Goal: Task Accomplishment & Management: Manage account settings

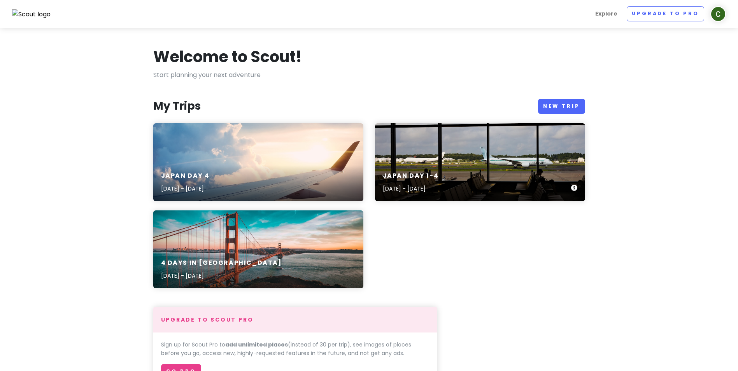
drag, startPoint x: 481, startPoint y: 147, endPoint x: 465, endPoint y: 149, distance: 15.6
click at [465, 149] on div "Japan day [DATE]-4 [DATE] - [DATE]" at bounding box center [480, 162] width 210 height 78
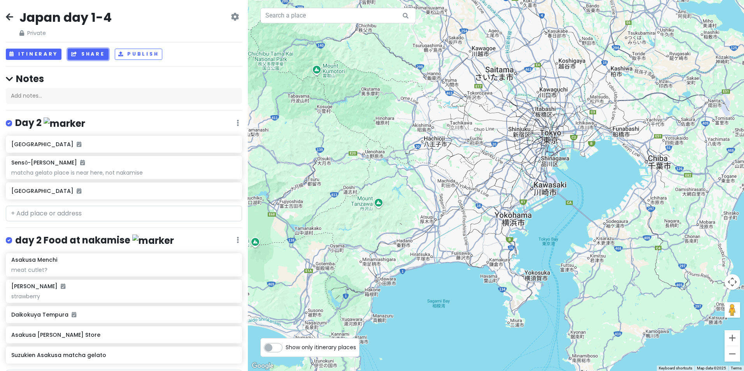
click at [83, 50] on button "Share" at bounding box center [88, 54] width 40 height 11
click at [96, 52] on button "Share" at bounding box center [88, 54] width 40 height 11
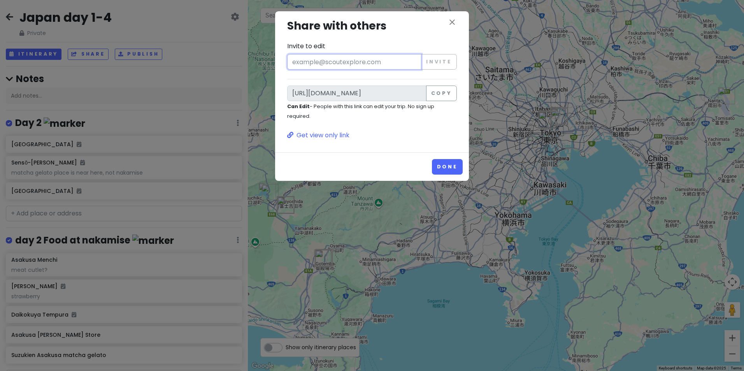
click at [365, 59] on input "Invite to edit" at bounding box center [354, 62] width 134 height 16
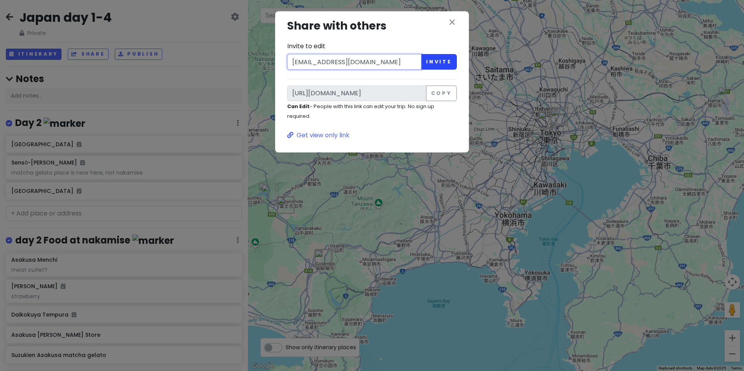
type input "[EMAIL_ADDRESS][DOMAIN_NAME]"
click at [441, 60] on button "Invite" at bounding box center [439, 62] width 36 height 16
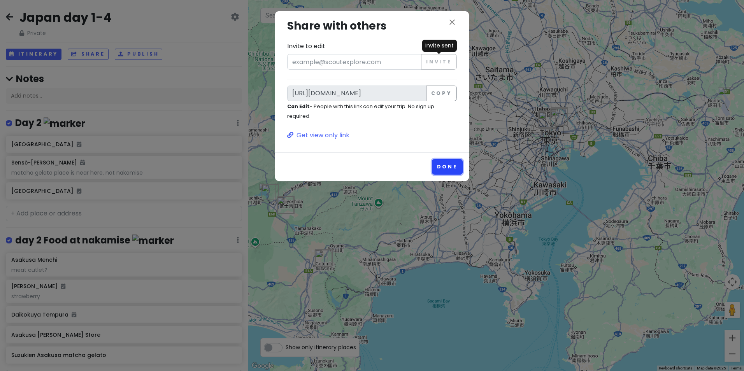
click at [450, 165] on button "Done" at bounding box center [447, 166] width 31 height 15
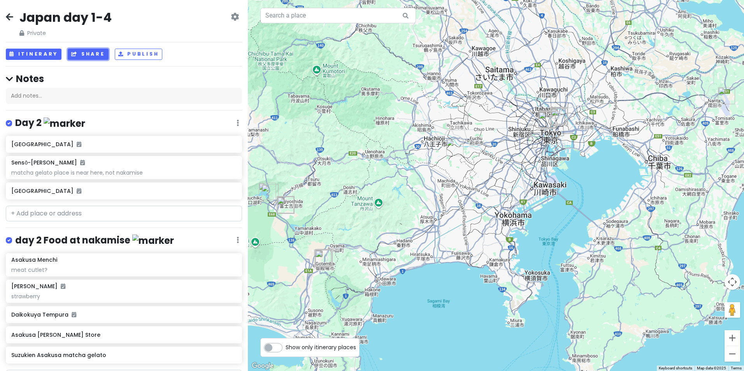
click at [77, 53] on button "Share" at bounding box center [88, 54] width 40 height 11
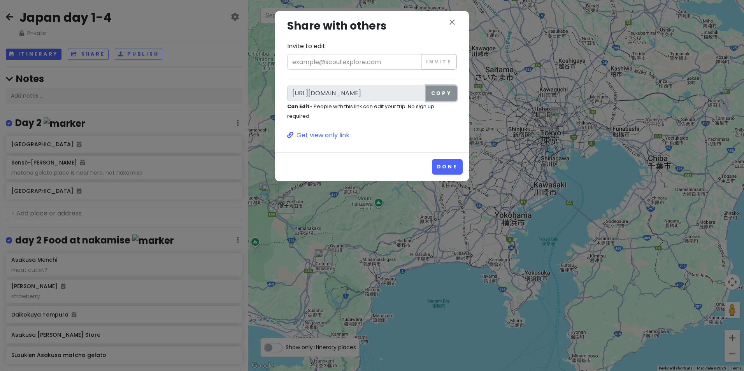
click at [435, 94] on button "Copy" at bounding box center [441, 94] width 31 height 16
click at [454, 19] on icon "close" at bounding box center [451, 22] width 9 height 9
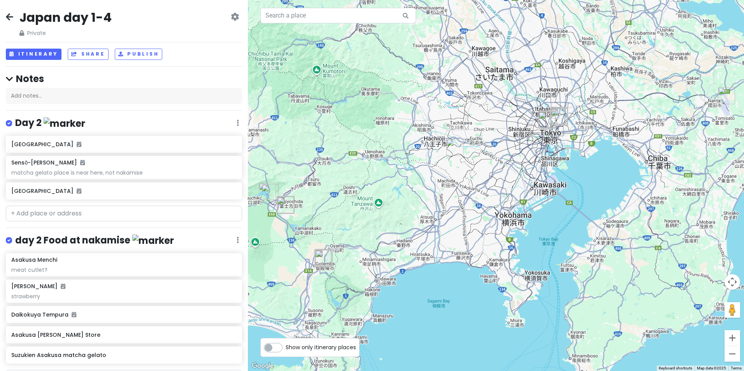
click at [11, 19] on icon at bounding box center [9, 17] width 7 height 6
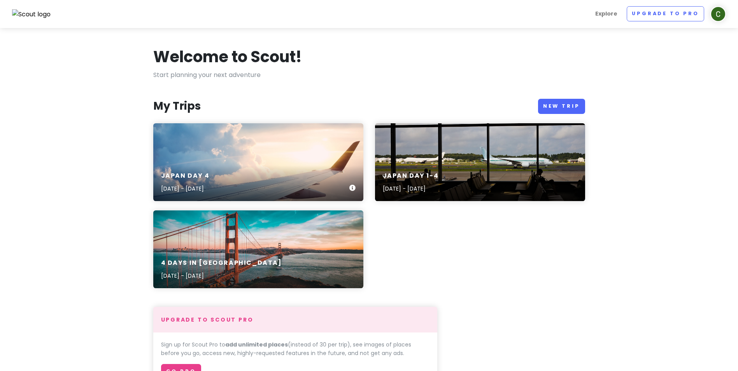
click at [275, 164] on div "Japan Day 4 [DATE] - [DATE]" at bounding box center [258, 182] width 210 height 37
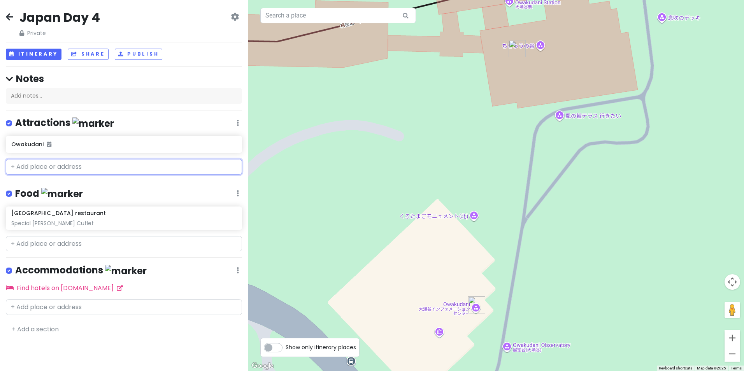
click at [105, 165] on input "text" at bounding box center [124, 167] width 236 height 16
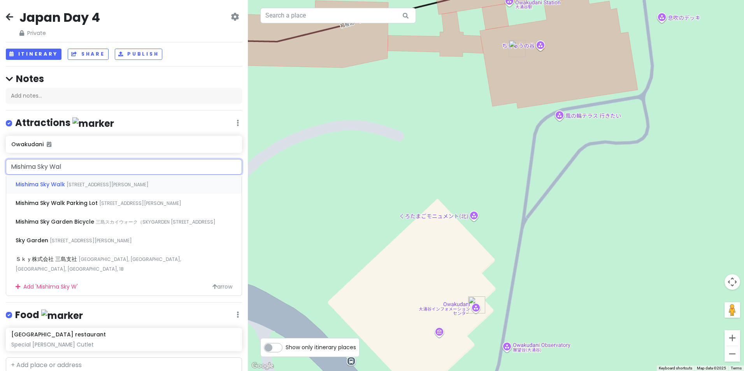
type input "Mishima Sky Walk"
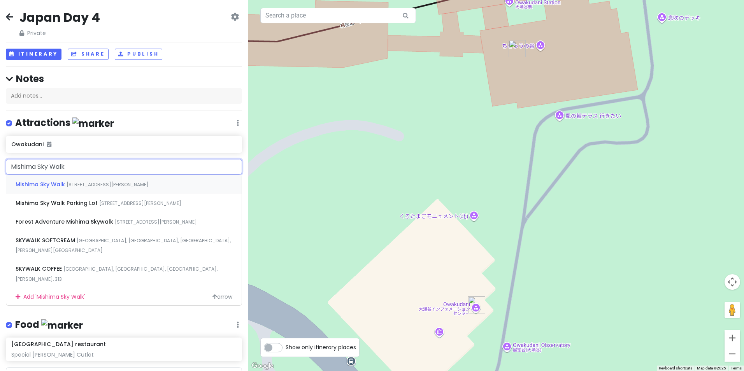
click at [149, 181] on span "[STREET_ADDRESS][PERSON_NAME]" at bounding box center [108, 184] width 82 height 7
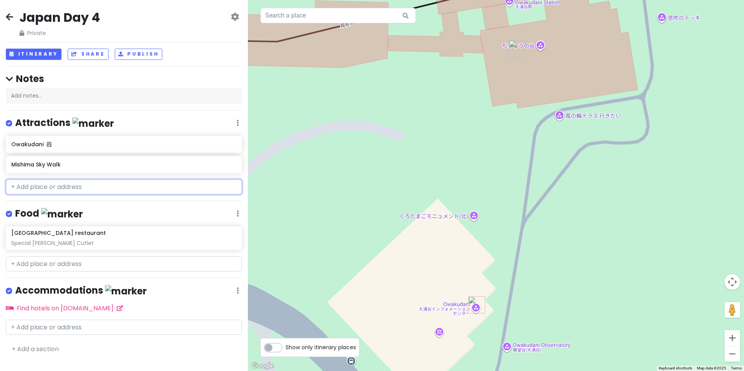
click at [170, 172] on div "Mishima Sky Walk" at bounding box center [124, 164] width 236 height 17
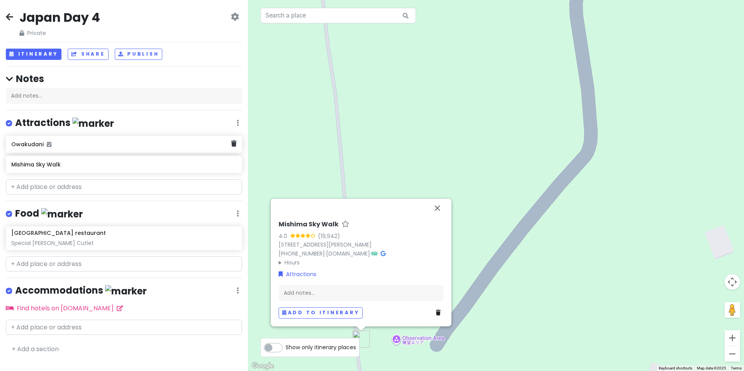
click at [143, 152] on div "Owakudani" at bounding box center [124, 144] width 236 height 17
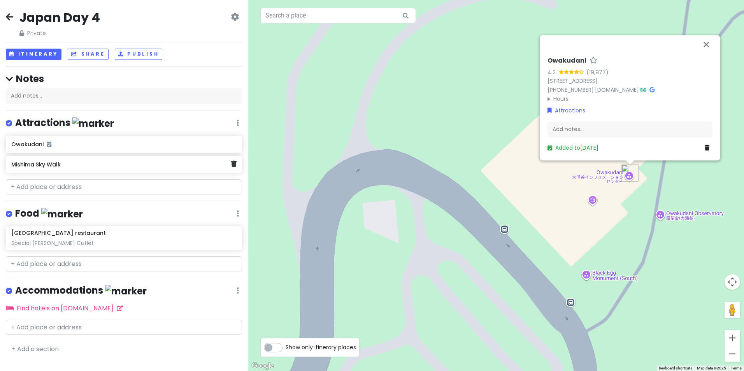
click at [139, 164] on h6 "Mishima Sky Walk" at bounding box center [121, 164] width 220 height 7
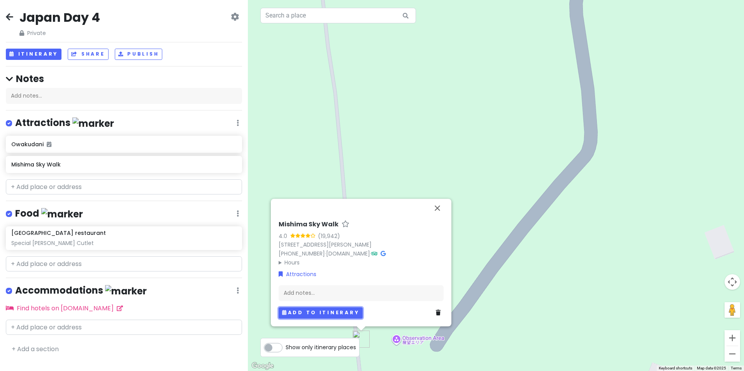
click at [314, 312] on button "Add to itinerary" at bounding box center [321, 312] width 84 height 11
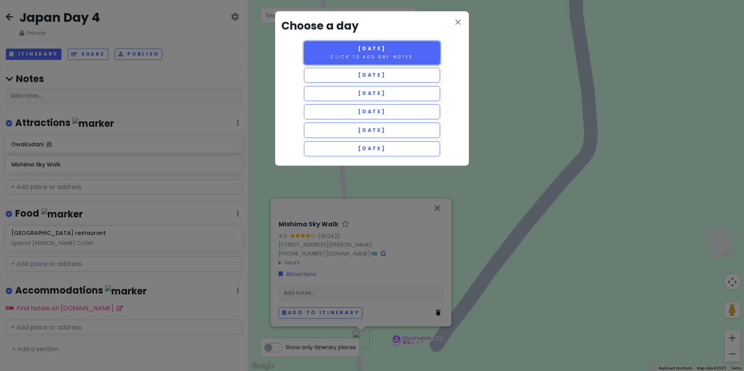
click at [403, 51] on button "[DATE] Click to add day notes" at bounding box center [372, 52] width 136 height 23
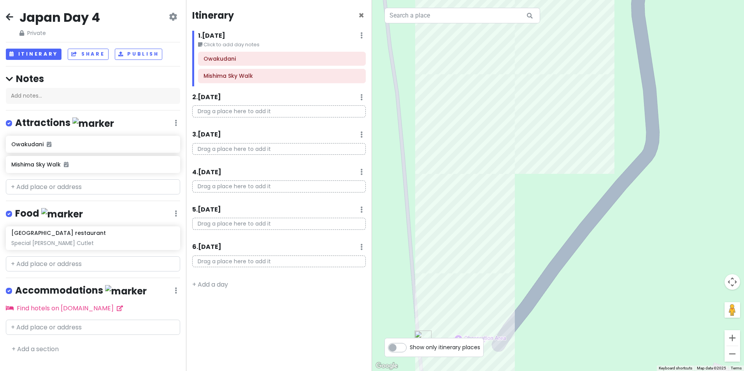
drag, startPoint x: 107, startPoint y: 18, endPoint x: 102, endPoint y: 17, distance: 5.1
click at [106, 18] on div "Japan Day 4 Private Change Dates Make a Copy Delete Trip Go Pro ⚡️ Give Feedbac…" at bounding box center [93, 23] width 174 height 28
click at [93, 16] on h2 "Japan Day 4" at bounding box center [59, 17] width 81 height 16
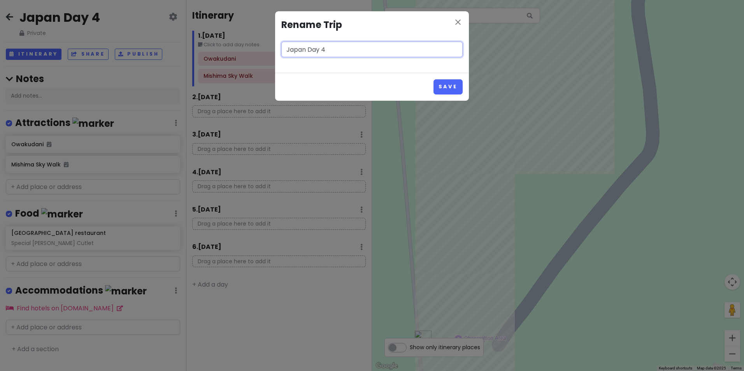
click at [341, 48] on input "Japan Day 4" at bounding box center [371, 50] width 181 height 16
type input "Japan Day 4 [DATE]"
click at [448, 87] on button "Save" at bounding box center [447, 86] width 29 height 15
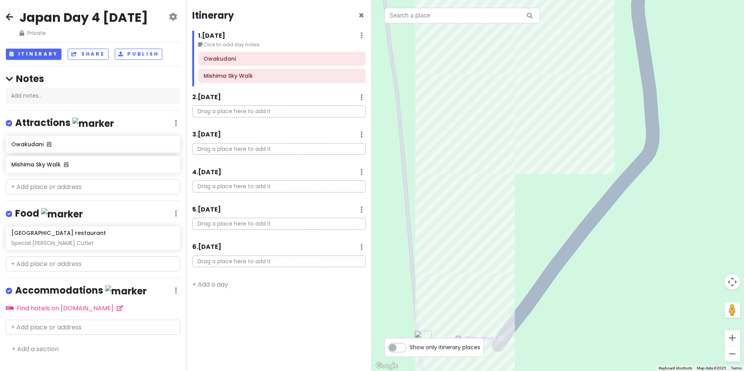
click at [11, 17] on icon at bounding box center [9, 17] width 7 height 6
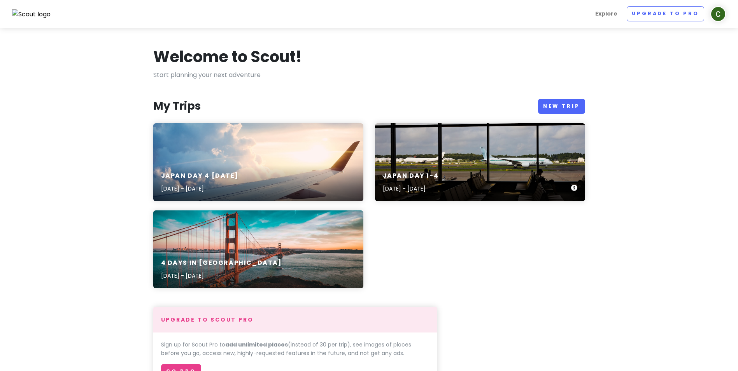
click at [449, 135] on div "Japan day [DATE]-4 [DATE] - [DATE]" at bounding box center [480, 162] width 210 height 78
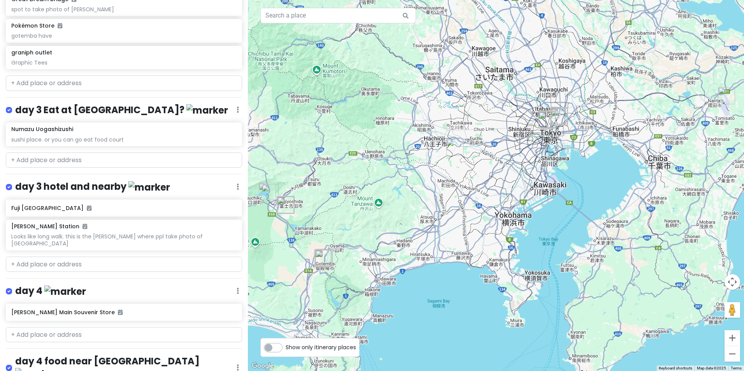
scroll to position [807, 0]
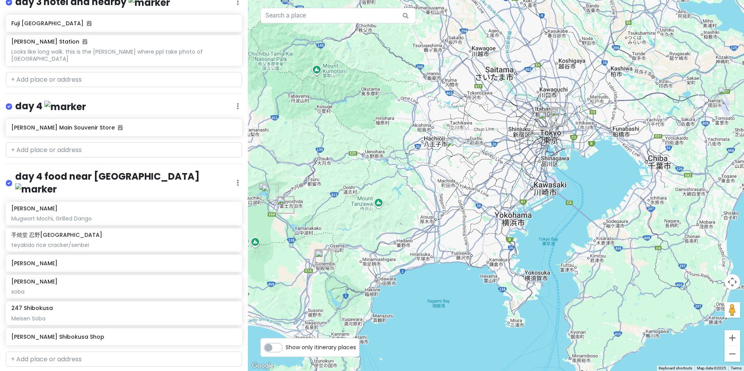
drag, startPoint x: 150, startPoint y: 167, endPoint x: 142, endPoint y: 165, distance: 8.6
click at [142, 170] on h4 "day 4 food near [GEOGRAPHIC_DATA]" at bounding box center [125, 182] width 221 height 25
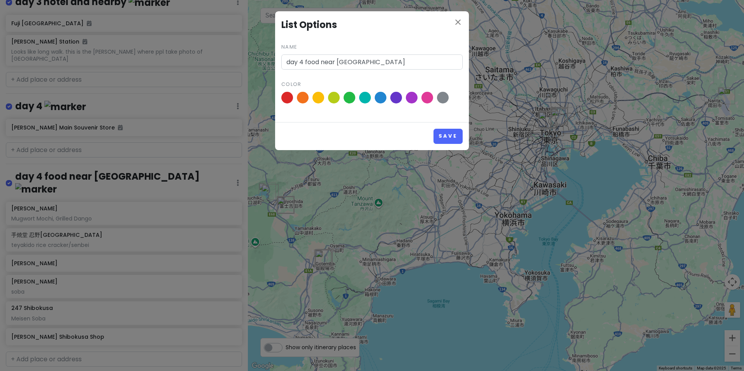
click at [223, 161] on div "close List Options Name day 4 food near [GEOGRAPHIC_DATA] Color Save" at bounding box center [372, 185] width 744 height 371
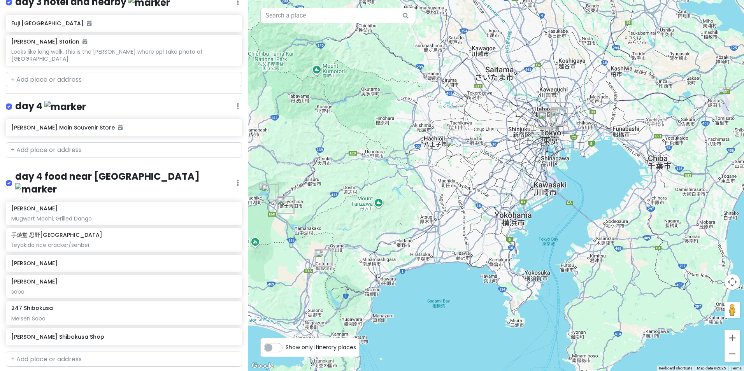
click at [233, 170] on div "day 4 food near [GEOGRAPHIC_DATA] Edit Reorder Delete List" at bounding box center [124, 184] width 236 height 28
click at [237, 180] on icon at bounding box center [238, 183] width 2 height 6
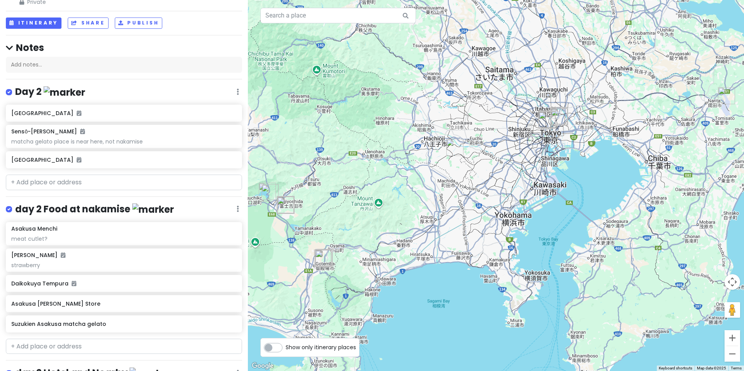
scroll to position [0, 0]
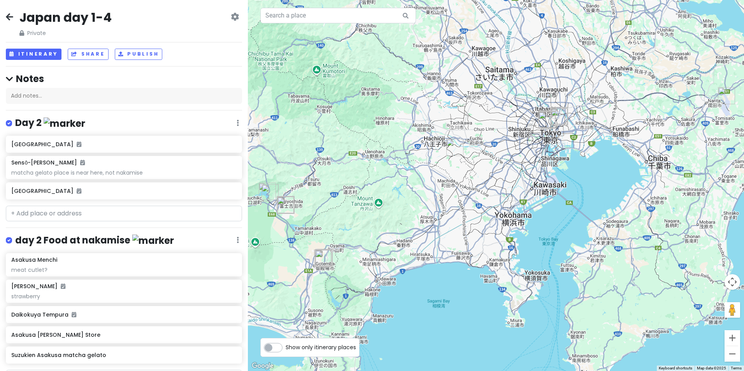
click at [112, 16] on div "Japan day 1-4 Private" at bounding box center [66, 23] width 94 height 28
click at [108, 17] on h2 "Japan day 1-4" at bounding box center [65, 17] width 92 height 16
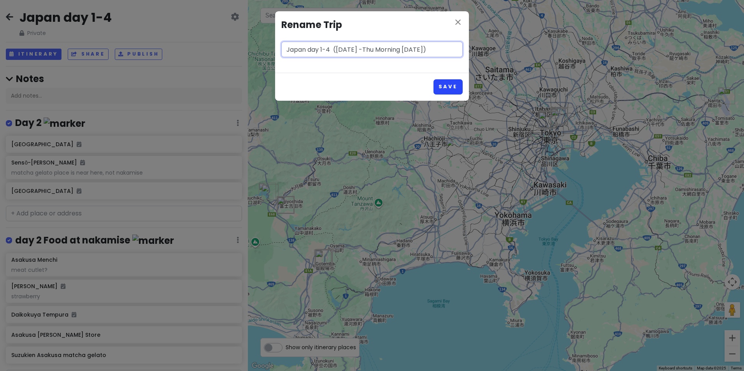
type input "Japan day 1-4 ([DATE] -Thu Morning [DATE])"
click at [444, 86] on button "Save" at bounding box center [447, 86] width 29 height 15
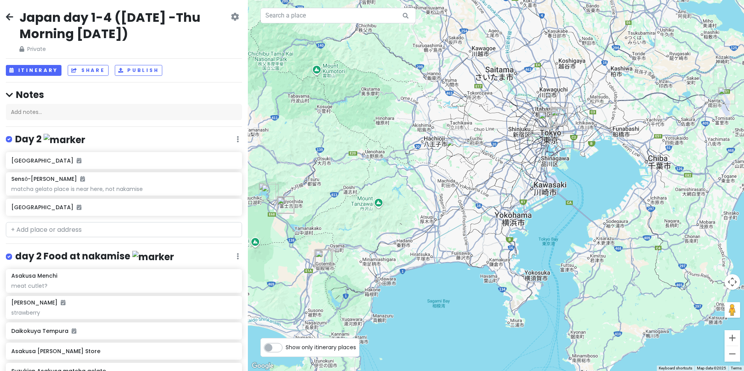
click at [145, 14] on h2 "Japan day 1-4 ([DATE] -Thu Morning [DATE])" at bounding box center [124, 25] width 210 height 32
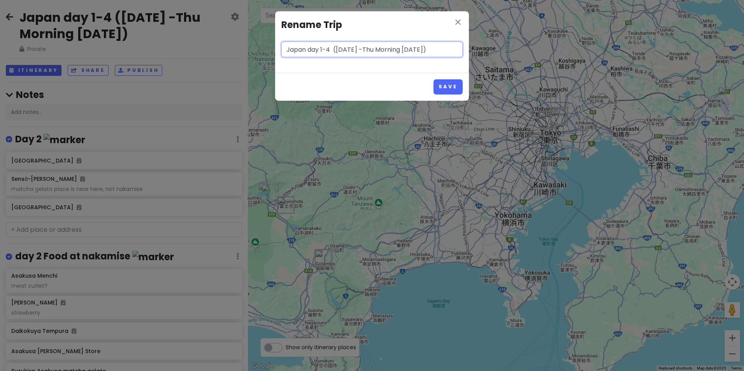
drag, startPoint x: 321, startPoint y: 50, endPoint x: 330, endPoint y: 49, distance: 9.3
click at [322, 50] on input "Japan day 1-4 ([DATE] -Thu Morning [DATE])" at bounding box center [371, 50] width 181 height 16
type input "Japan day 2-4 ([DATE] -Thu Morning [DATE])"
click at [447, 88] on button "Save" at bounding box center [447, 86] width 29 height 15
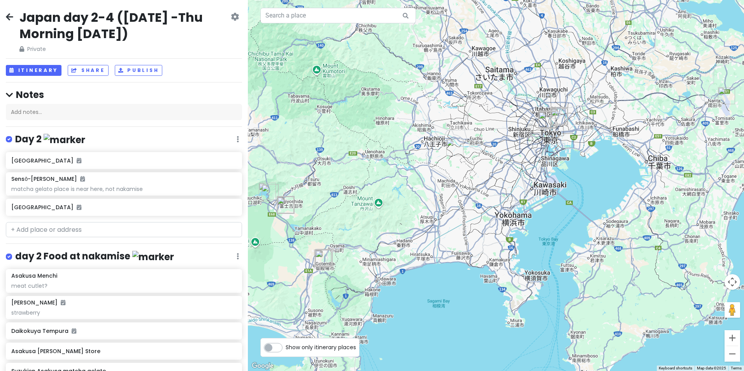
click at [11, 18] on icon at bounding box center [9, 17] width 7 height 6
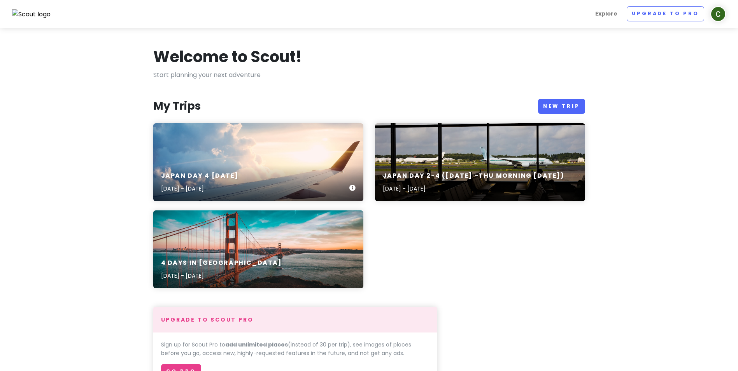
click at [303, 167] on div "Japan Day 4 [DATE] [DATE] - [DATE]" at bounding box center [258, 182] width 210 height 37
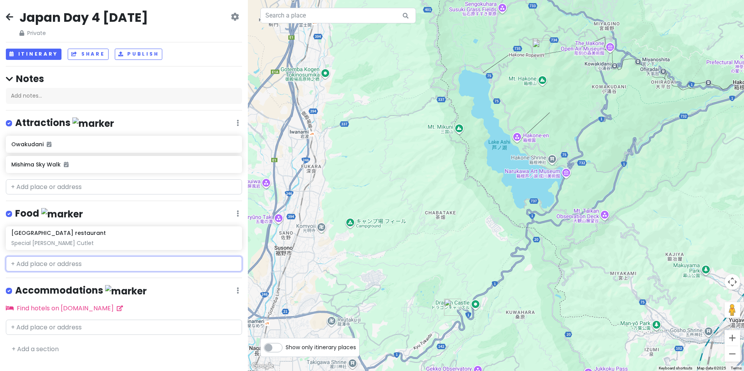
click at [82, 266] on input "text" at bounding box center [124, 264] width 236 height 16
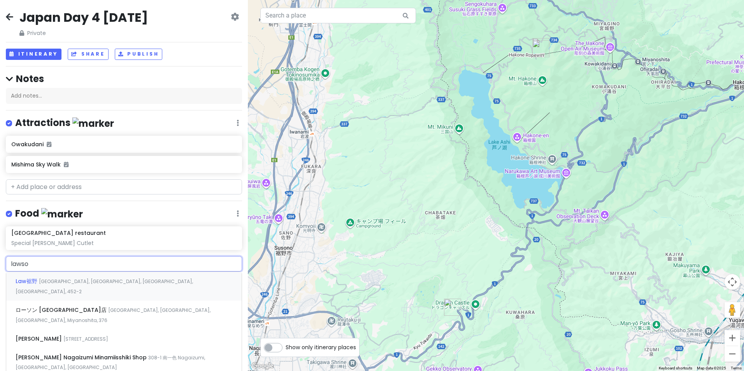
type input "[PERSON_NAME]"
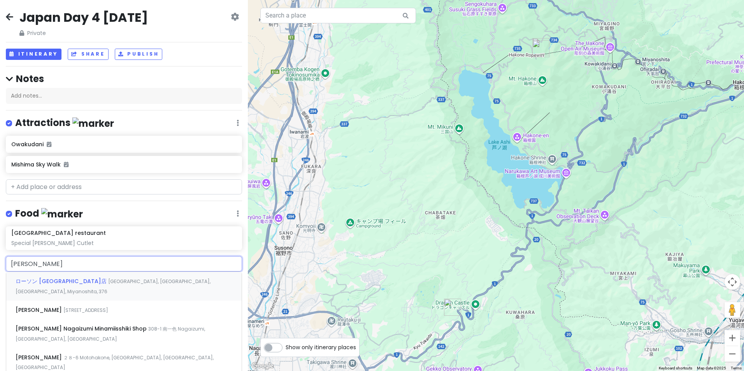
click at [63, 280] on span "ローソン [GEOGRAPHIC_DATA]店" at bounding box center [62, 281] width 93 height 8
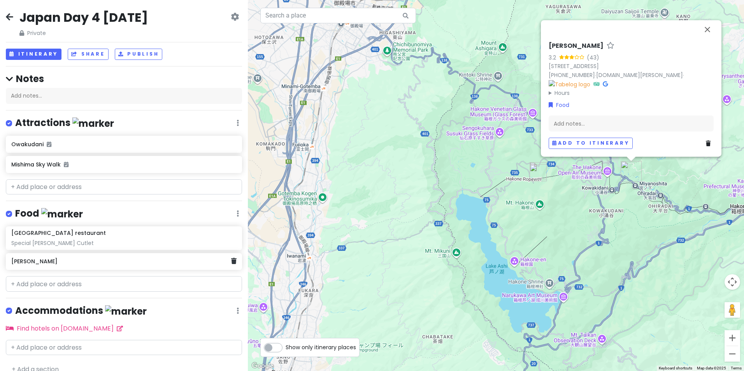
click at [229, 267] on div "[PERSON_NAME]" at bounding box center [124, 261] width 236 height 17
click at [114, 259] on h6 "[PERSON_NAME]" at bounding box center [121, 261] width 220 height 7
click at [231, 261] on icon at bounding box center [233, 261] width 5 height 6
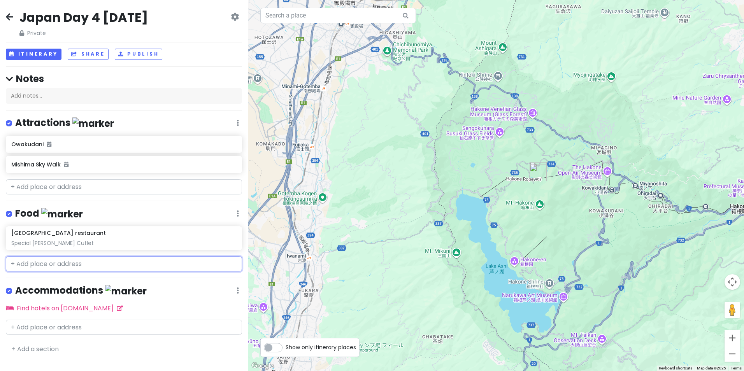
click at [147, 257] on input "text" at bounding box center [124, 264] width 236 height 16
click at [91, 268] on input "text" at bounding box center [124, 264] width 236 height 16
paste input "ローソン 長泉中土狩北)"
type input "ローソン 長泉中土狩北)"
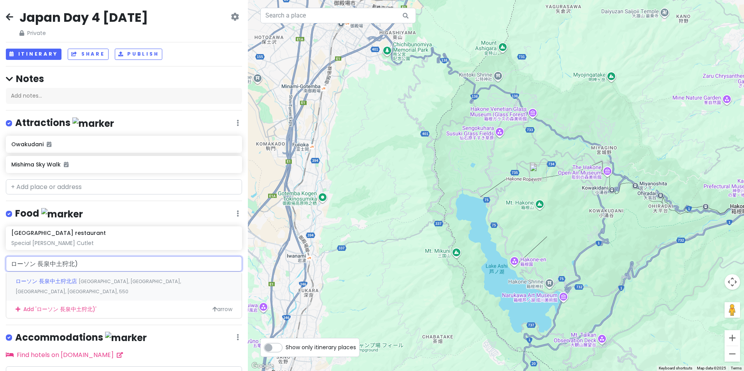
click at [87, 279] on span "[GEOGRAPHIC_DATA], [GEOGRAPHIC_DATA], [GEOGRAPHIC_DATA], [GEOGRAPHIC_DATA], 550" at bounding box center [98, 286] width 165 height 17
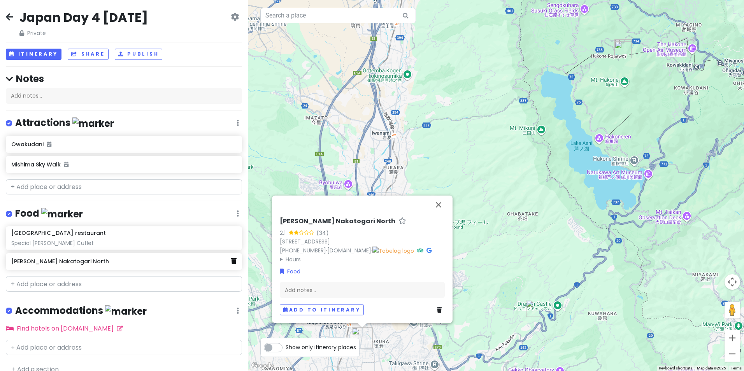
click at [231, 262] on icon at bounding box center [233, 261] width 5 height 6
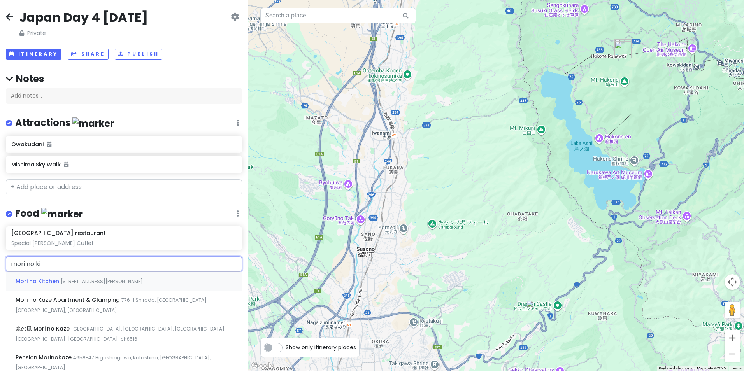
type input "mori no kit"
click at [143, 283] on span "[STREET_ADDRESS][PERSON_NAME]" at bounding box center [102, 281] width 82 height 7
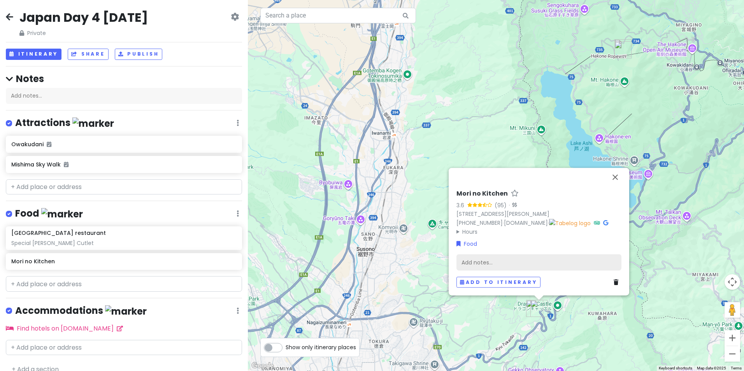
click at [486, 264] on div "Add notes..." at bounding box center [538, 262] width 165 height 16
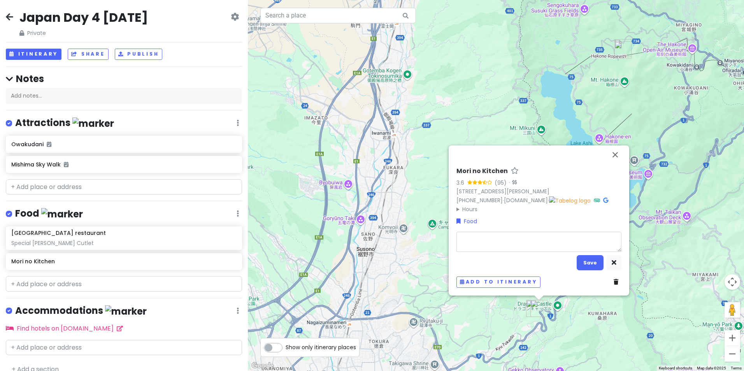
type textarea "x"
type textarea "J"
type textarea "x"
type textarea "[PERSON_NAME]"
type textarea "x"
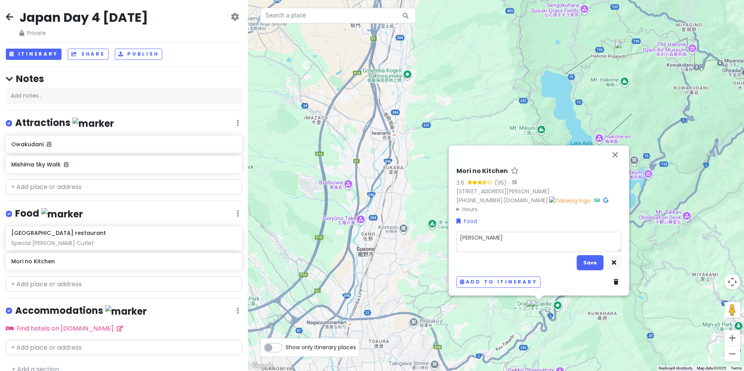
type textarea "Jap"
type textarea "x"
type textarea "Japa"
type textarea "x"
type textarea "[GEOGRAPHIC_DATA]"
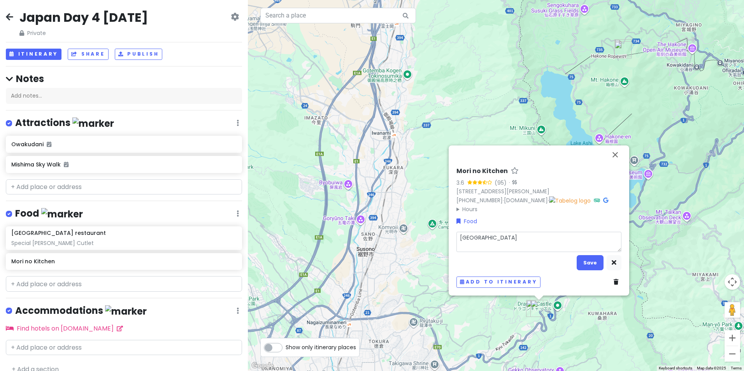
type textarea "x"
type textarea "Japane"
type textarea "x"
type textarea "Japanes"
type textarea "x"
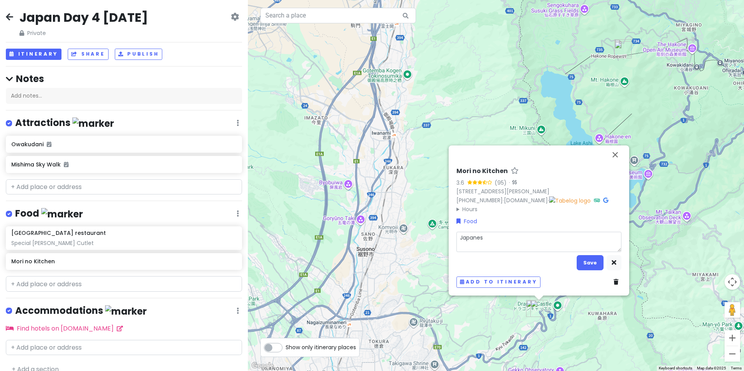
type textarea "Japanese"
type textarea "x"
type textarea "Japanese"
type textarea "x"
type textarea "Japanese C"
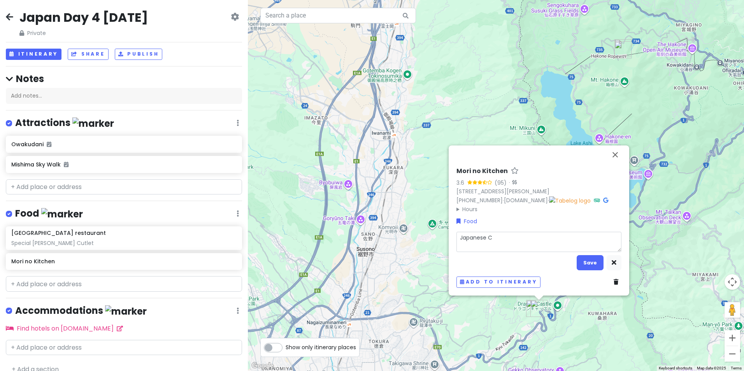
type textarea "x"
type textarea "Japanese Cu"
type textarea "x"
type textarea "Japanese Cur"
type textarea "x"
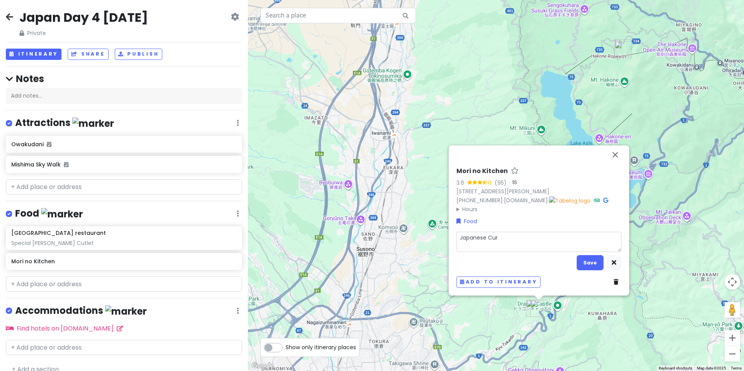
type textarea "Japanese Curr"
type textarea "x"
type textarea "Japanese [PERSON_NAME]"
type textarea "x"
type textarea "Japanese [PERSON_NAME]"
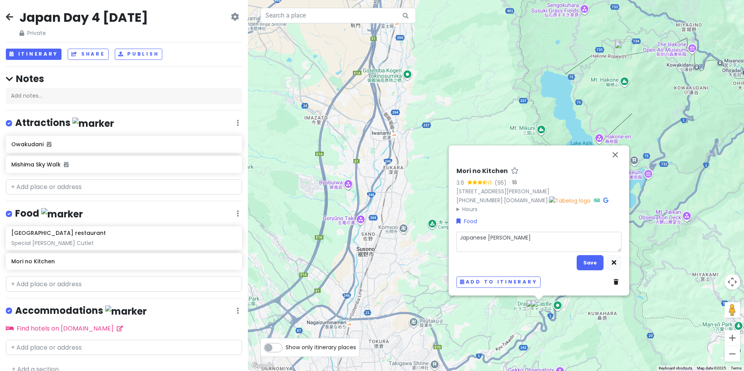
type textarea "x"
type textarea "Japanese [PERSON_NAME] a"
type textarea "x"
type textarea "Japanese [PERSON_NAME] at"
type textarea "x"
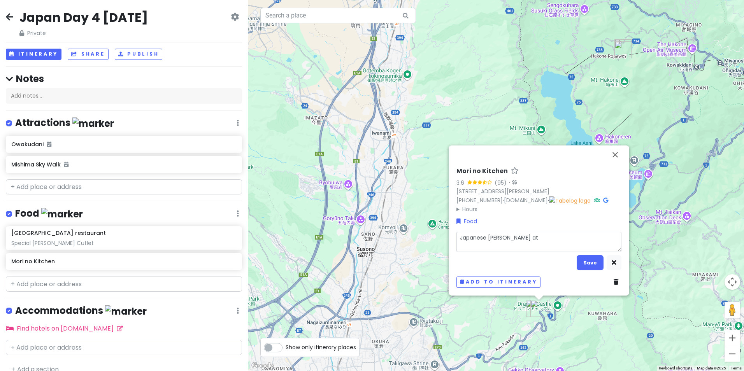
type textarea "Japanese [PERSON_NAME] at"
type textarea "x"
type textarea "Japanese [PERSON_NAME] at M"
type textarea "x"
type textarea "Japanese [PERSON_NAME] at Mi"
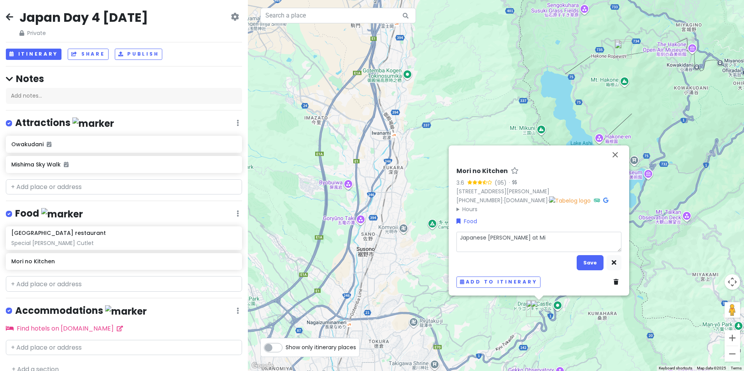
type textarea "x"
type textarea "Japanese [PERSON_NAME] at Mis"
type textarea "x"
type textarea "Japanese [PERSON_NAME] at Mish"
type textarea "x"
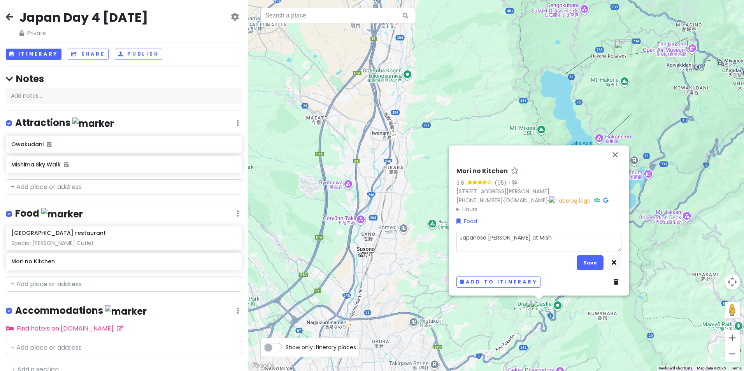
type textarea "Japanese [PERSON_NAME] at [GEOGRAPHIC_DATA]"
type textarea "x"
type textarea "Japanese [PERSON_NAME] at [GEOGRAPHIC_DATA]"
type textarea "x"
type textarea "Japanese [PERSON_NAME] at [GEOGRAPHIC_DATA]"
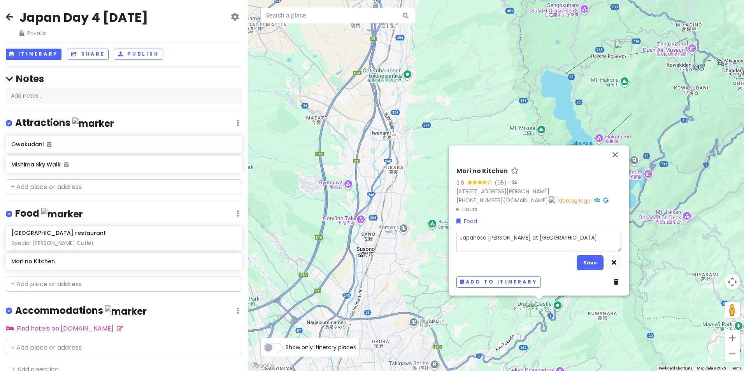
type textarea "x"
type textarea "Japanese [PERSON_NAME] at [GEOGRAPHIC_DATA]"
type textarea "x"
type textarea "Japanese [PERSON_NAME] at Mishima S"
type textarea "x"
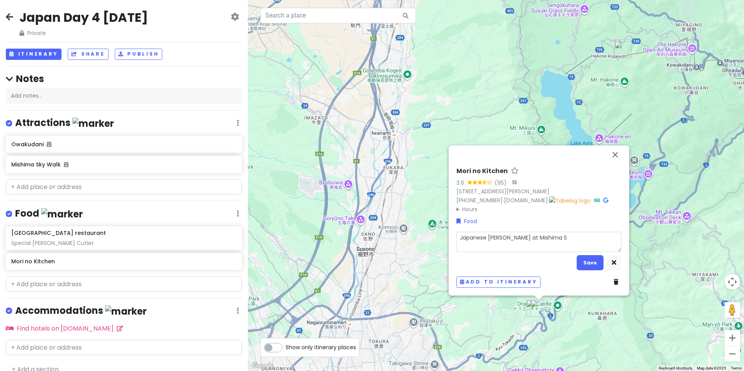
type textarea "Japanese [PERSON_NAME] at [PERSON_NAME]"
type textarea "x"
type textarea "Japanese [PERSON_NAME] at Mishima Sky"
type textarea "x"
type textarea "Japanese [PERSON_NAME] at Mishima Sky"
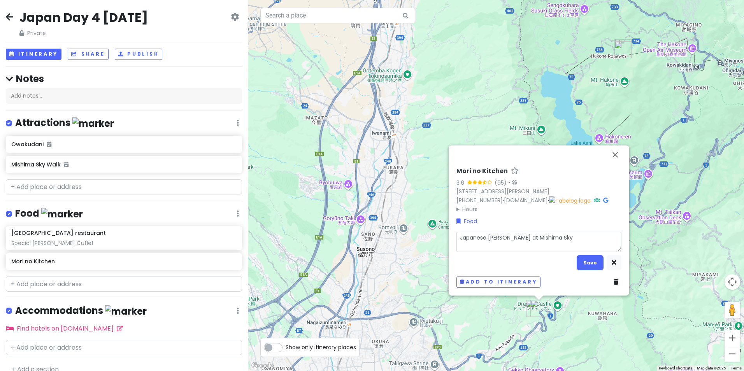
type textarea "x"
type textarea "Japanese [PERSON_NAME] at Mishima Sky W"
type textarea "x"
type textarea "Japanese [PERSON_NAME] at Mishima Sky Wa"
type textarea "x"
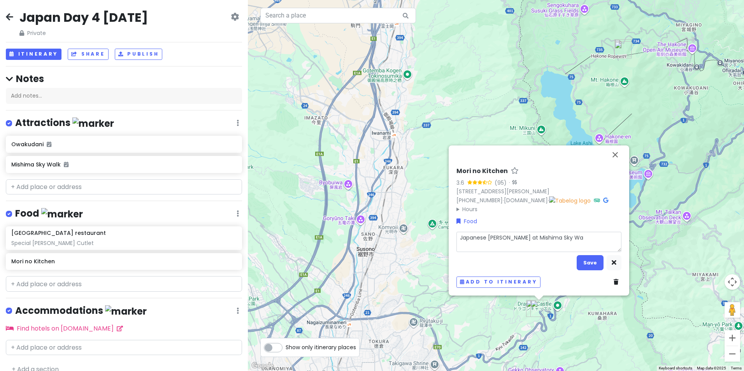
type textarea "Japanese [PERSON_NAME] at Mishima Sky Wal"
type textarea "x"
type textarea "Japanese [PERSON_NAME] at [GEOGRAPHIC_DATA]"
click at [583, 259] on button "Save" at bounding box center [590, 262] width 27 height 15
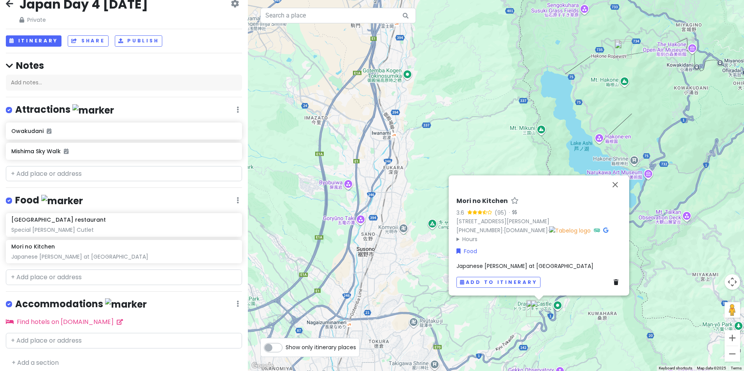
scroll to position [17, 0]
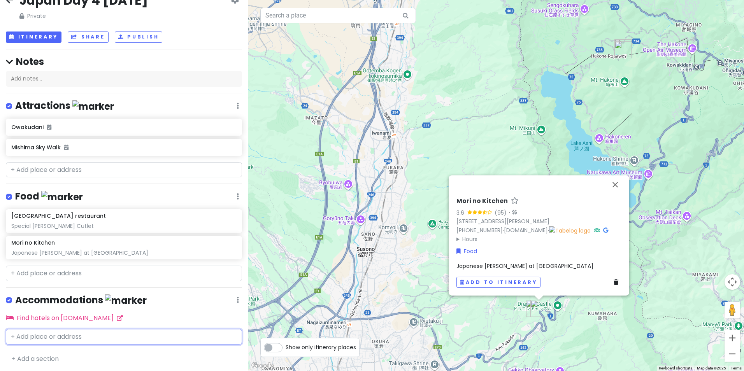
click at [71, 332] on input "text" at bounding box center [124, 337] width 236 height 16
type input "l"
type input "Okura Act Cit"
click at [68, 351] on span "[GEOGRAPHIC_DATA]" at bounding box center [48, 355] width 64 height 8
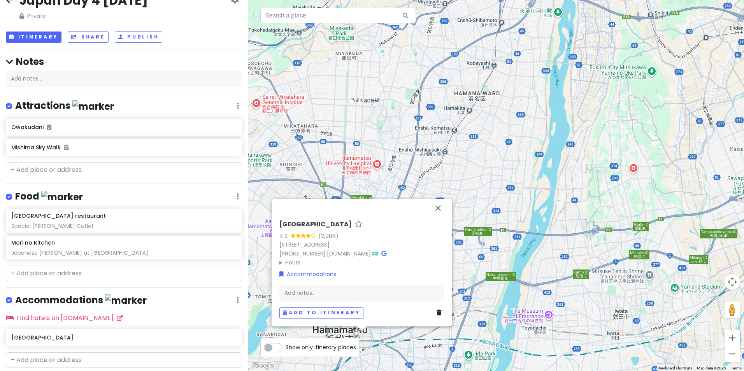
drag, startPoint x: 152, startPoint y: 110, endPoint x: 154, endPoint y: 103, distance: 7.3
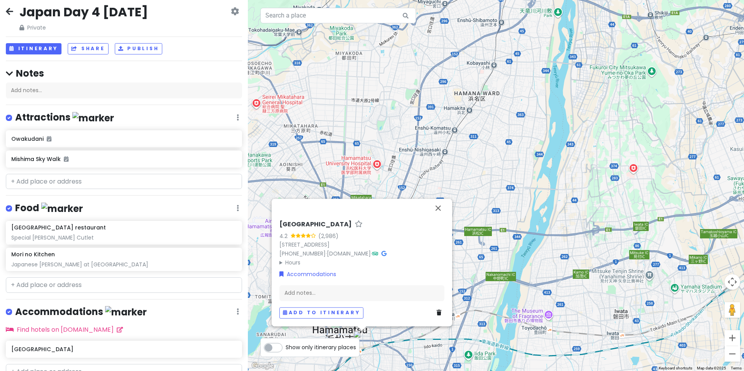
scroll to position [0, 0]
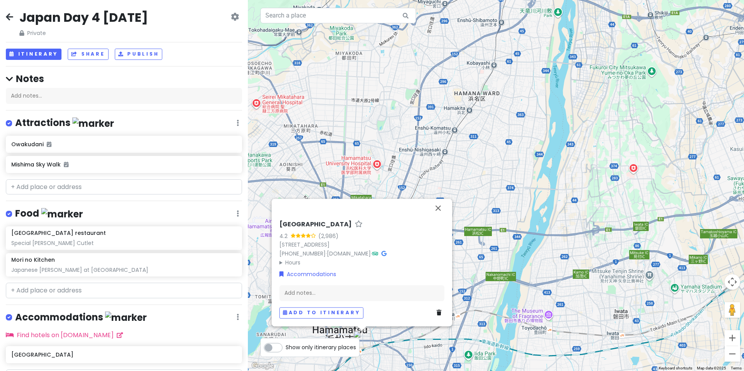
click at [11, 18] on icon at bounding box center [9, 17] width 7 height 6
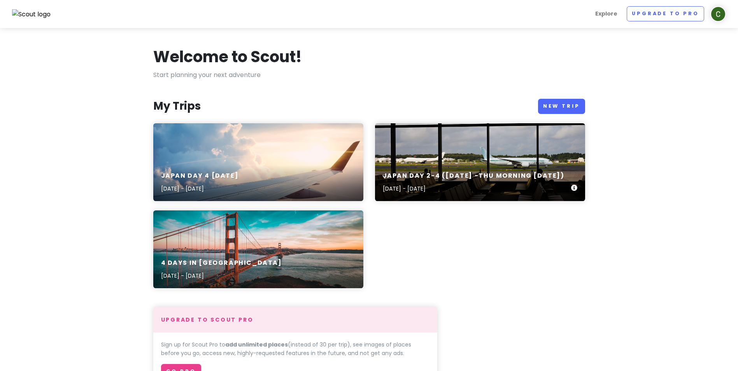
click at [445, 164] on div "Japan day 2-4 ([DATE] -Thu Morning [DATE]) [DATE] - [DATE]" at bounding box center [480, 182] width 210 height 37
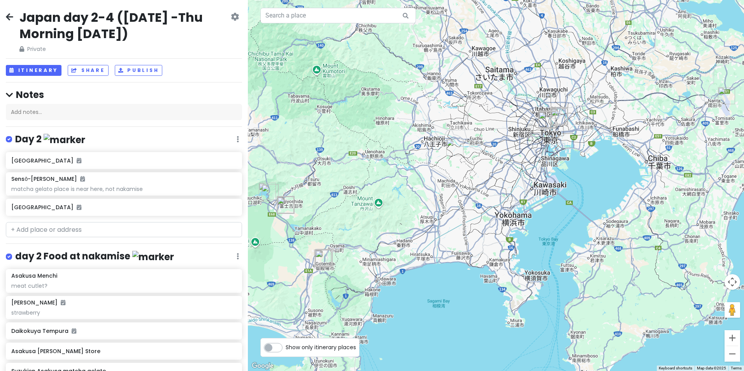
click at [14, 15] on div "Japan day 2-4 ([DATE] -Thu Morning [DATE]) Private Change Dates Make a Copy Del…" at bounding box center [124, 31] width 236 height 44
click at [11, 16] on icon at bounding box center [9, 17] width 7 height 6
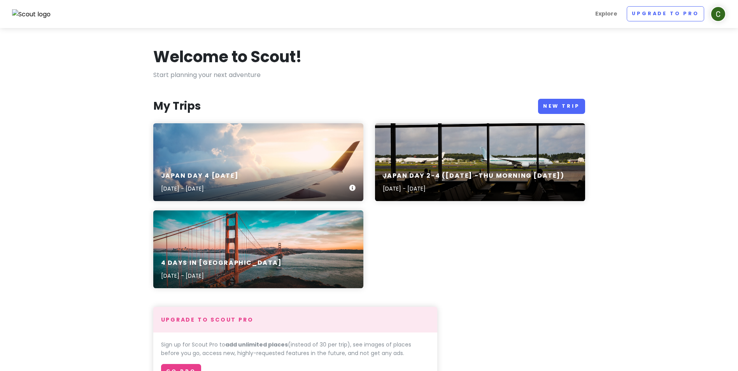
click at [270, 154] on div "Japan Day 4 [DATE] [DATE] - [DATE]" at bounding box center [258, 162] width 210 height 78
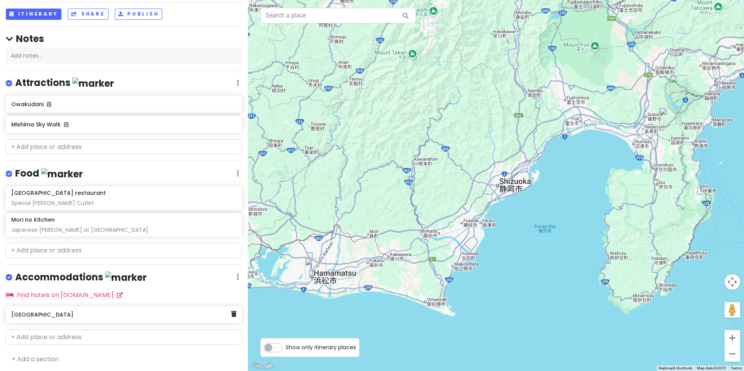
scroll to position [40, 0]
click at [85, 275] on h4 "Accommodations" at bounding box center [80, 277] width 131 height 13
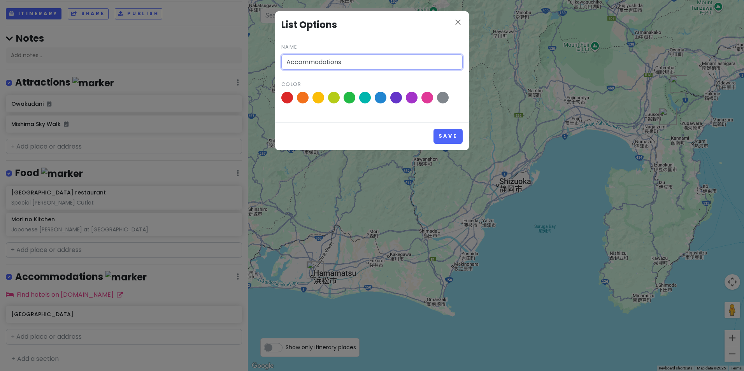
drag, startPoint x: 359, startPoint y: 61, endPoint x: 147, endPoint y: 54, distance: 212.2
click at [147, 54] on div "close List Options Name Accommodations Color Save" at bounding box center [372, 185] width 744 height 371
type input "day 4 hotel and nearby"
click at [453, 136] on button "Save" at bounding box center [447, 136] width 29 height 15
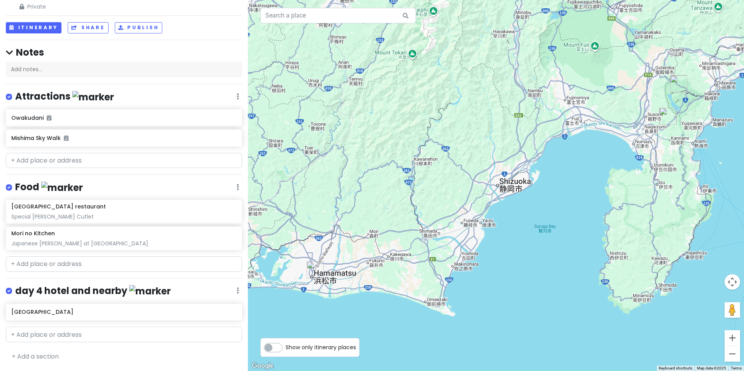
scroll to position [24, 0]
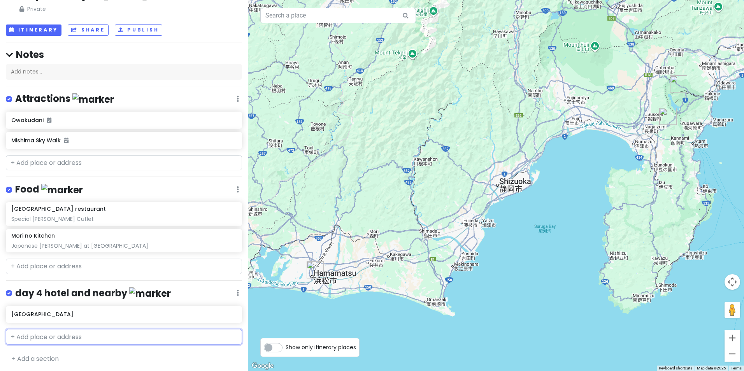
click at [112, 335] on input "text" at bounding box center [124, 337] width 236 height 16
click at [81, 332] on input "text" at bounding box center [124, 337] width 236 height 16
type input "family [PERSON_NAME]"
click at [119, 351] on span "[STREET_ADDRESS][PERSON_NAME]" at bounding box center [160, 354] width 82 height 7
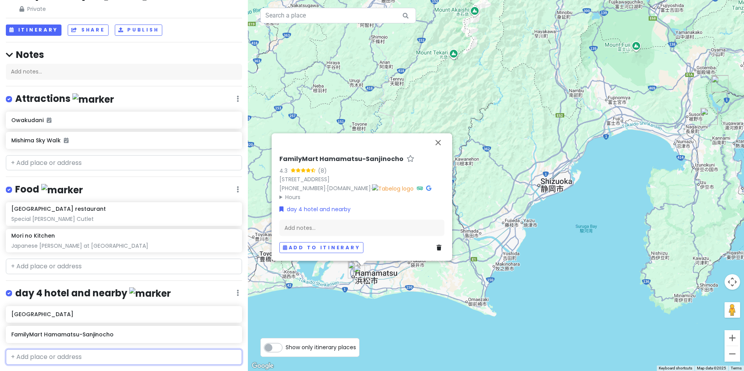
click at [144, 356] on input "text" at bounding box center [124, 357] width 236 height 16
type input "7-eleven hama"
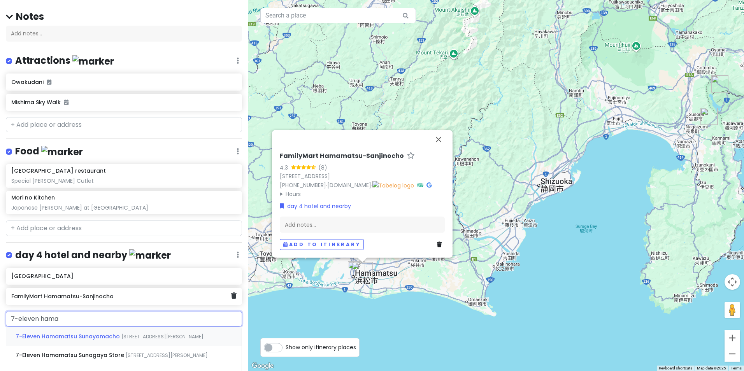
scroll to position [63, 0]
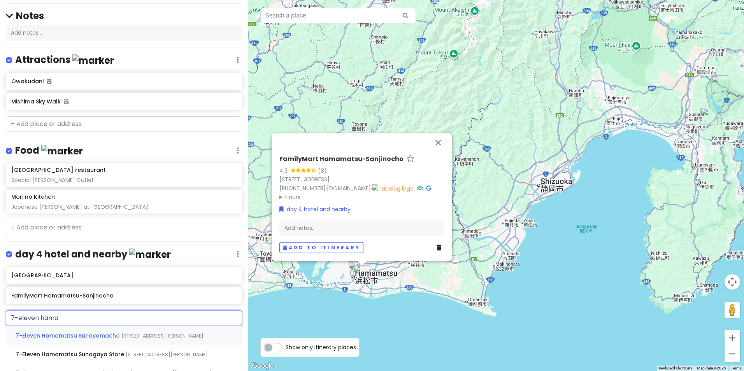
click at [93, 337] on span "7-Eleven Hamamatsu Sunayamacho" at bounding box center [69, 336] width 106 height 8
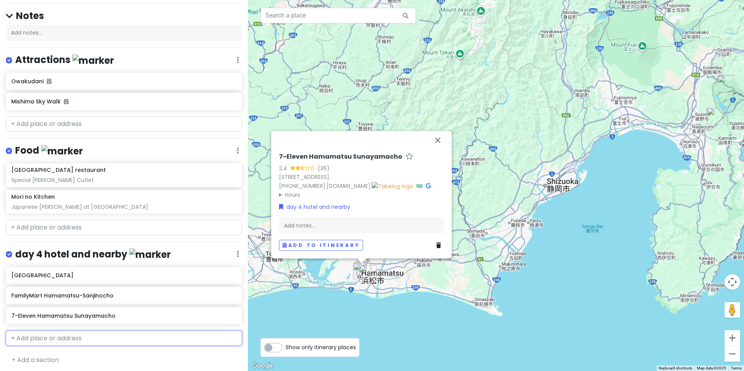
click at [130, 335] on input "text" at bounding box center [124, 339] width 236 height 16
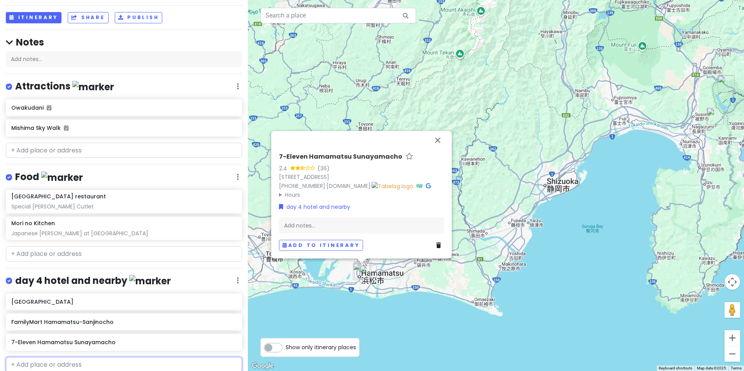
scroll to position [0, 0]
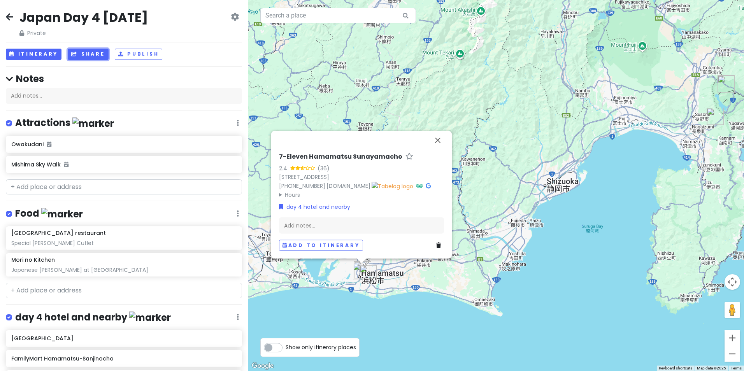
click at [90, 51] on button "Share" at bounding box center [88, 54] width 40 height 11
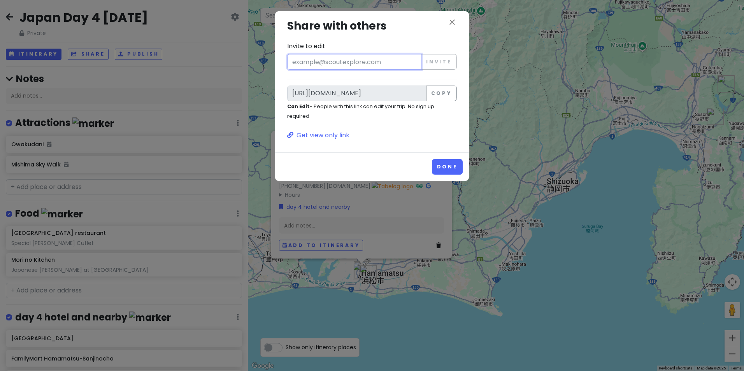
click at [376, 56] on input "Invite to edit" at bounding box center [354, 62] width 134 height 16
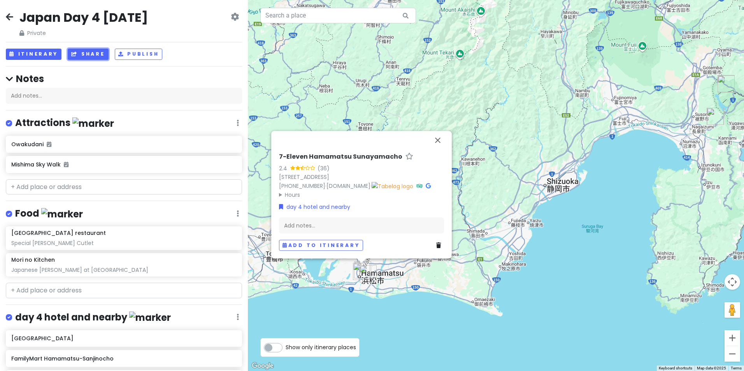
click at [97, 52] on button "Share" at bounding box center [88, 54] width 40 height 11
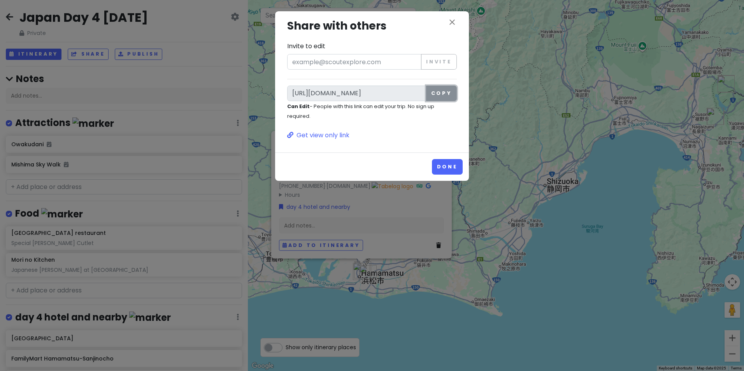
click at [447, 95] on button "Copy" at bounding box center [441, 94] width 31 height 16
click at [449, 165] on button "Done" at bounding box center [447, 166] width 31 height 15
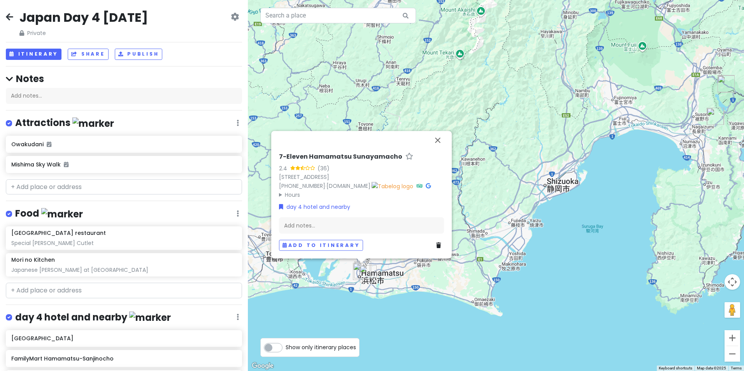
click at [11, 17] on icon at bounding box center [9, 17] width 7 height 6
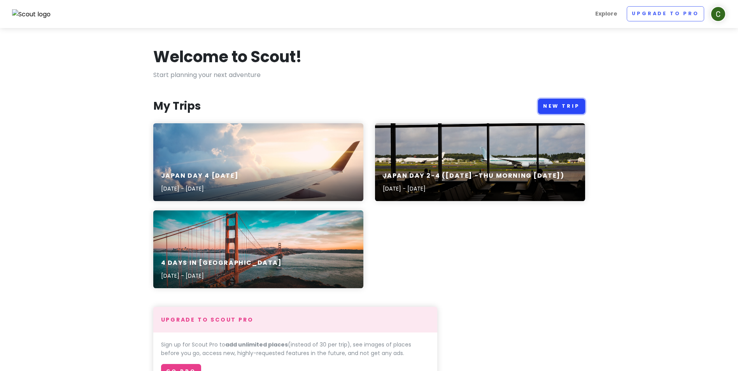
click at [572, 102] on link "New Trip" at bounding box center [561, 106] width 47 height 15
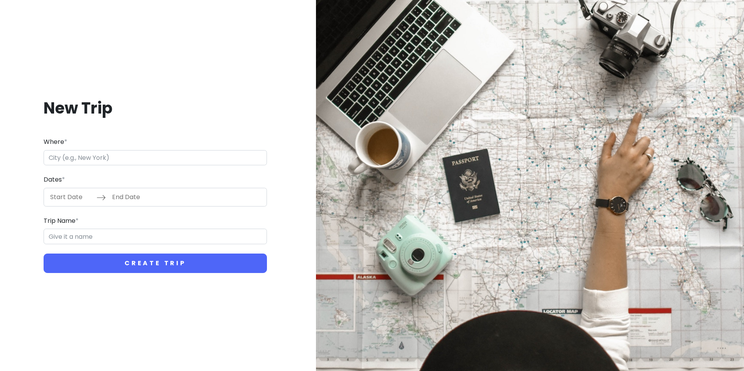
click at [169, 156] on input "Where *" at bounding box center [155, 158] width 223 height 16
type input "Japan Day 5 [DATE]"
click at [74, 193] on input "Start Date" at bounding box center [71, 197] width 51 height 18
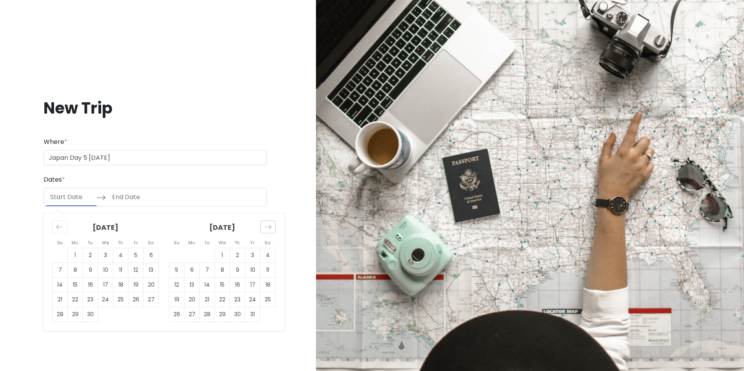
click at [272, 230] on div "Move forward to switch to the next month." at bounding box center [267, 227] width 15 height 13
click at [270, 227] on icon "Move forward to switch to the next month." at bounding box center [267, 226] width 7 height 7
click at [254, 287] on td "19" at bounding box center [252, 284] width 15 height 15
type input "[DATE]"
click at [268, 286] on td "20" at bounding box center [267, 284] width 15 height 15
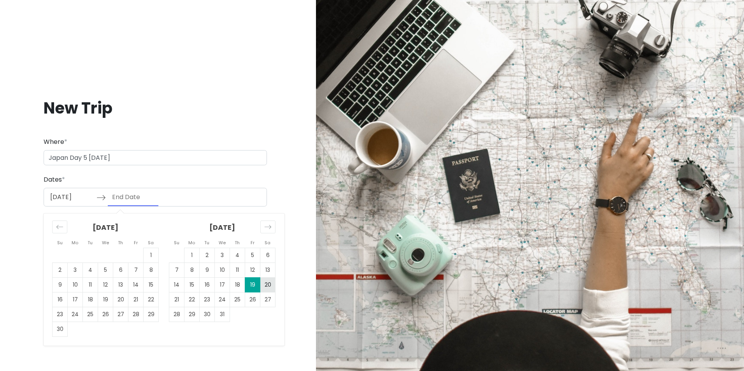
type input "[DATE]"
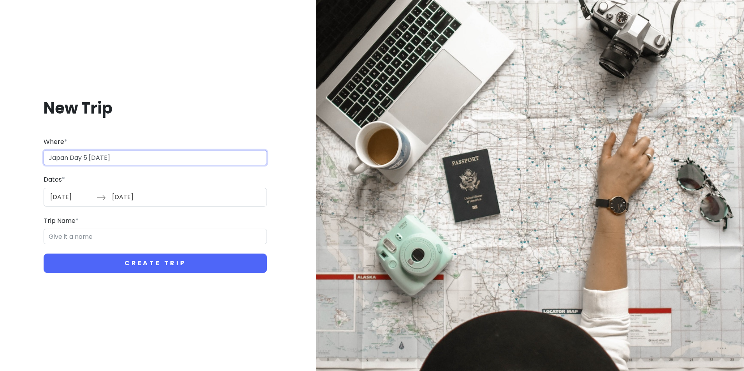
drag, startPoint x: 150, startPoint y: 159, endPoint x: -79, endPoint y: 139, distance: 229.3
click at [0, 139] on html "New Trip Where * [GEOGRAPHIC_DATA] Day 5 [DATE] Dates * [DATE] Navigate forward…" at bounding box center [372, 185] width 744 height 371
click at [89, 239] on input "Trip Name *" at bounding box center [155, 237] width 223 height 16
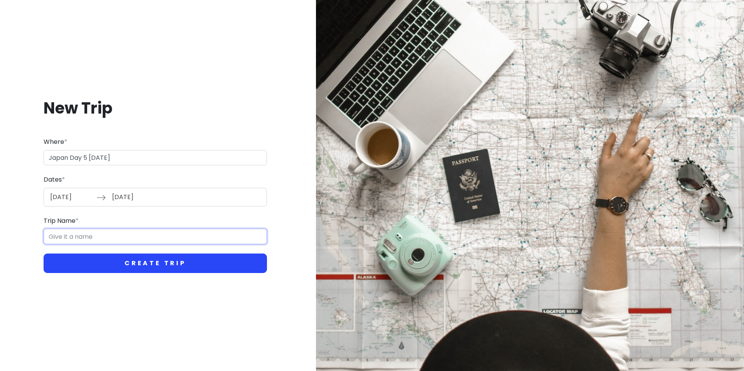
paste input "Japan Day 5 [DATE]"
type input "Japan Day 5 [DATE]"
click at [151, 260] on button "Create Trip" at bounding box center [155, 263] width 223 height 19
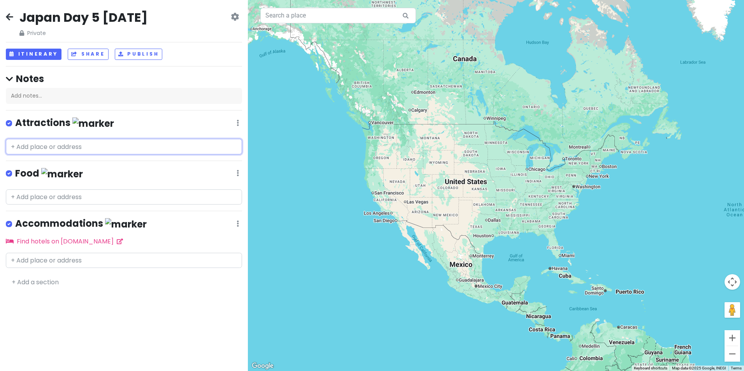
click at [76, 145] on input "text" at bounding box center [124, 147] width 236 height 16
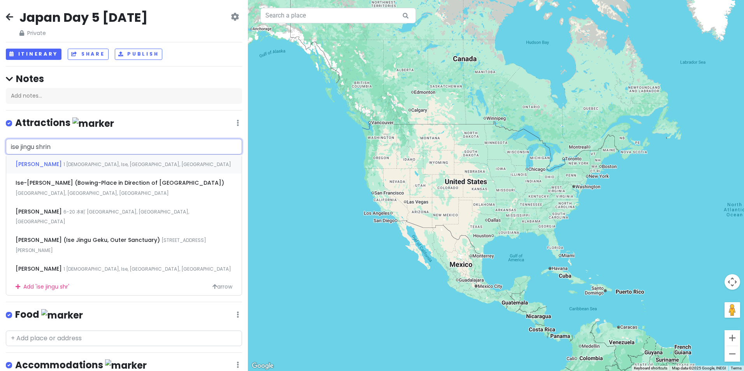
type input "ise [GEOGRAPHIC_DATA]"
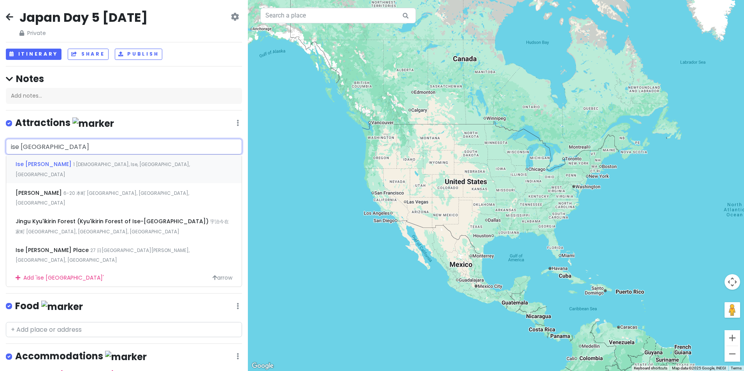
click at [94, 164] on span "1 [DEMOGRAPHIC_DATA], Ise, [GEOGRAPHIC_DATA], [GEOGRAPHIC_DATA]" at bounding box center [103, 169] width 174 height 17
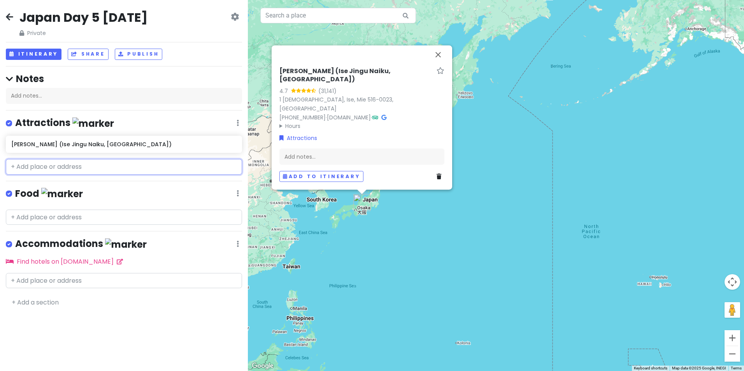
click at [94, 168] on input "text" at bounding box center [124, 167] width 236 height 16
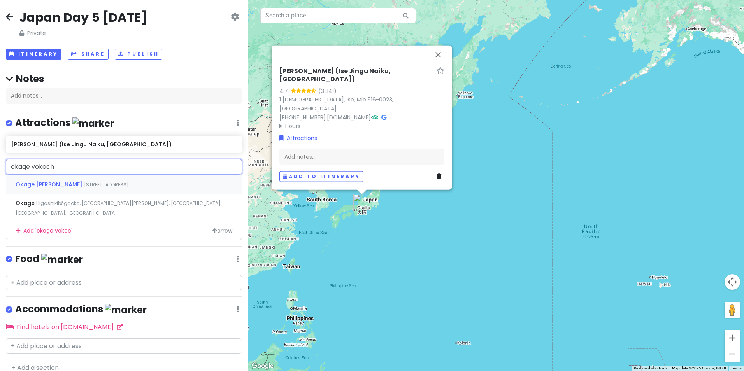
type input "okage yokocho"
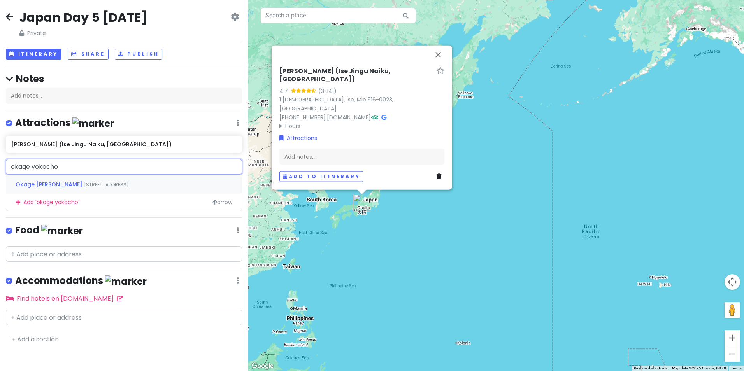
click at [118, 181] on span "[STREET_ADDRESS]" at bounding box center [106, 184] width 45 height 7
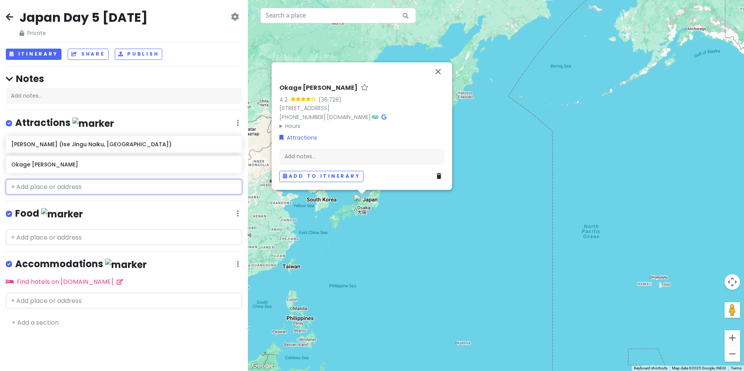
click at [84, 189] on input "text" at bounding box center [124, 187] width 236 height 16
click at [156, 145] on h6 "[PERSON_NAME] (Ise Jingu Naiku, [GEOGRAPHIC_DATA])" at bounding box center [121, 144] width 220 height 7
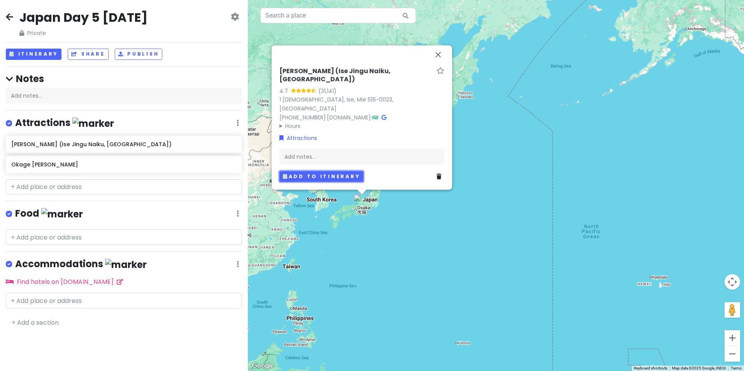
click at [325, 174] on button "Add to itinerary" at bounding box center [321, 176] width 84 height 11
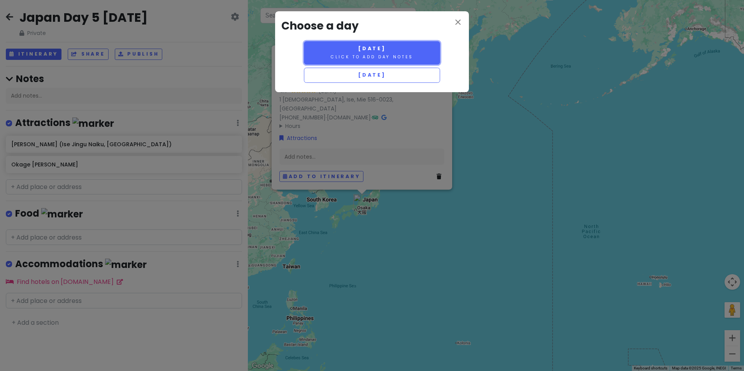
click at [384, 51] on span "[DATE]" at bounding box center [372, 48] width 28 height 7
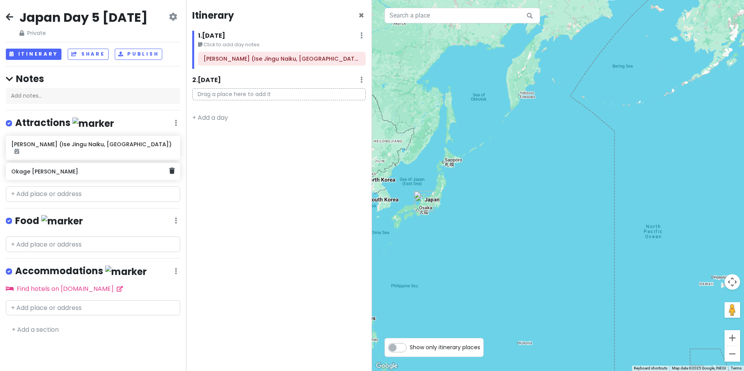
click at [84, 180] on div "Okage [PERSON_NAME]" at bounding box center [93, 171] width 174 height 17
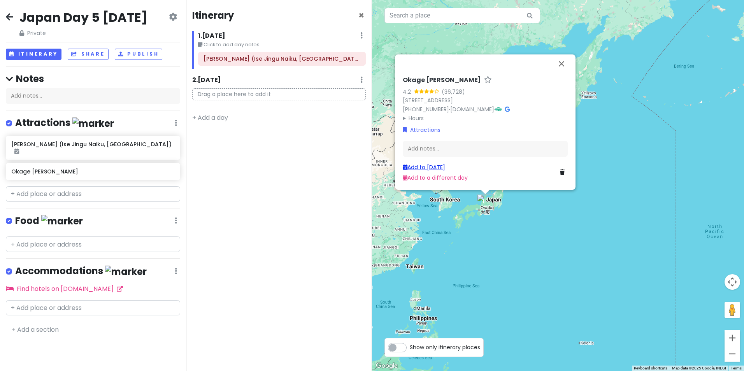
click at [437, 168] on link "Add to [DATE]" at bounding box center [424, 167] width 42 height 8
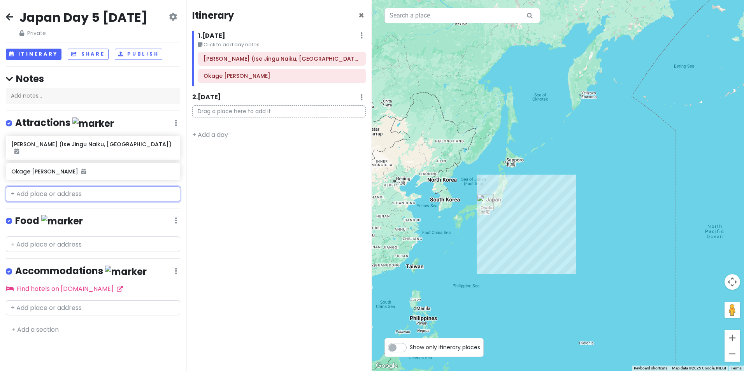
click at [58, 202] on input "text" at bounding box center [93, 194] width 174 height 16
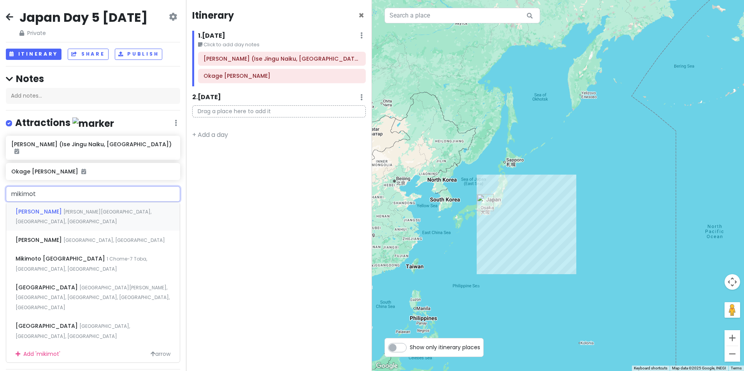
type input "[PERSON_NAME]"
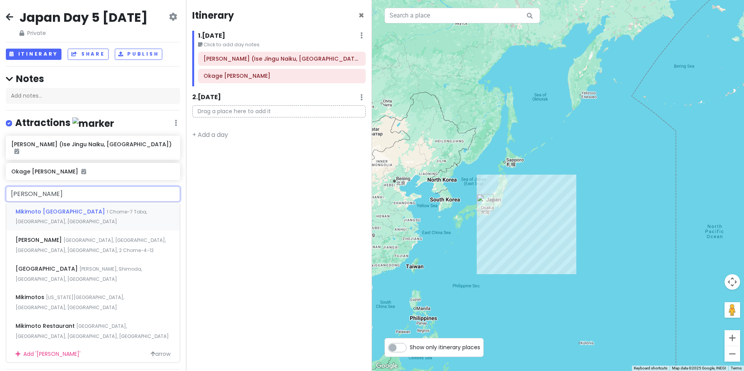
click at [90, 222] on span "1 Chome-7 Toba, [GEOGRAPHIC_DATA], [GEOGRAPHIC_DATA]" at bounding box center [81, 217] width 131 height 17
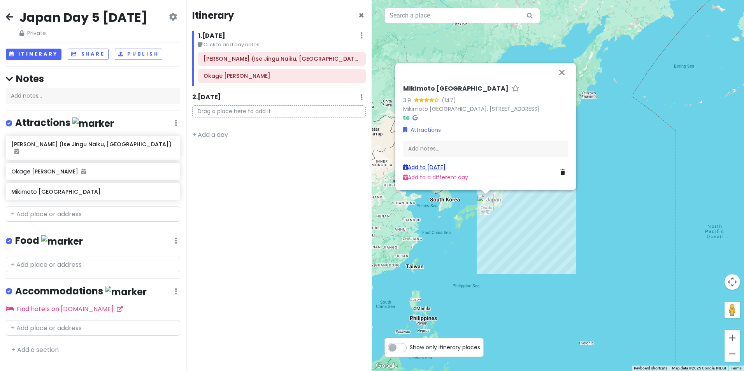
click at [432, 166] on link "Add to [DATE]" at bounding box center [424, 167] width 42 height 8
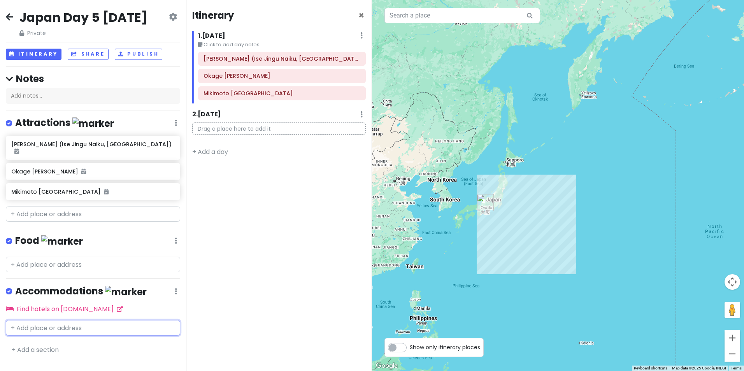
click at [63, 331] on input "text" at bounding box center [93, 328] width 174 height 16
type input "misugi resort"
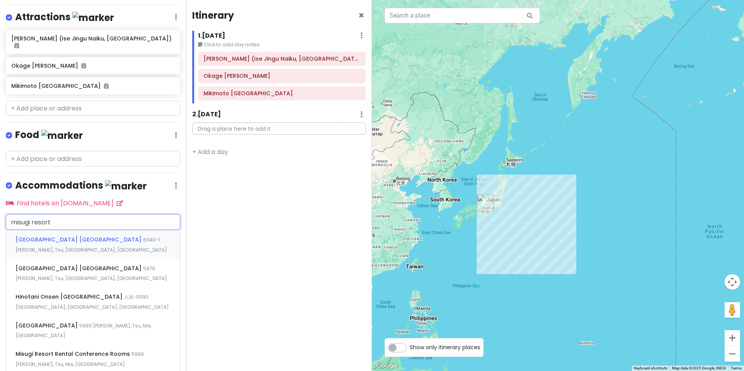
scroll to position [117, 0]
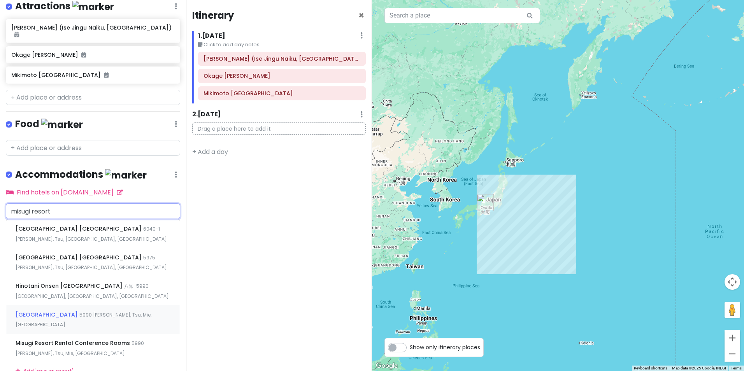
click at [79, 319] on span "[GEOGRAPHIC_DATA]" at bounding box center [48, 315] width 64 height 8
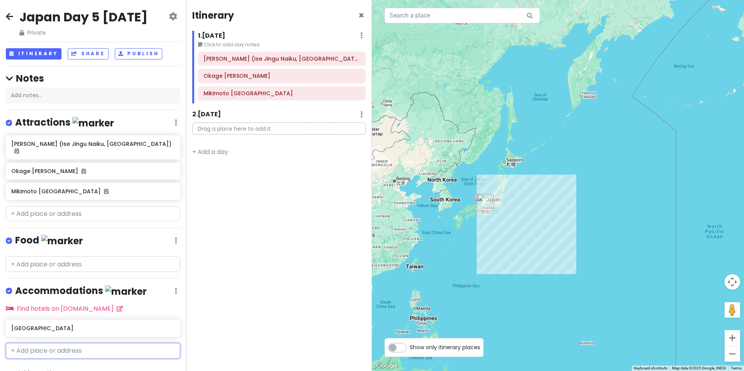
scroll to position [24, 0]
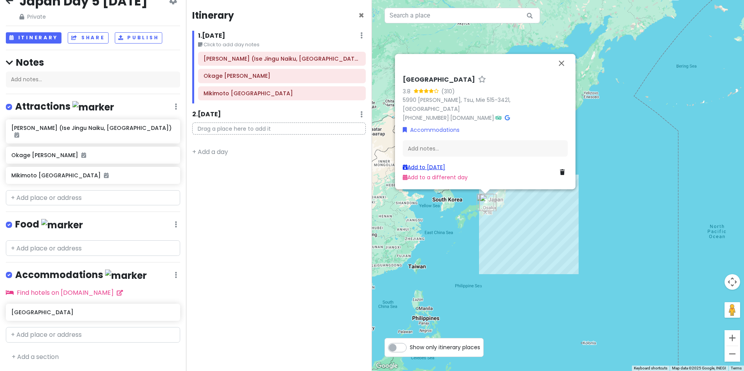
click at [441, 165] on link "Add to [DATE]" at bounding box center [424, 167] width 42 height 8
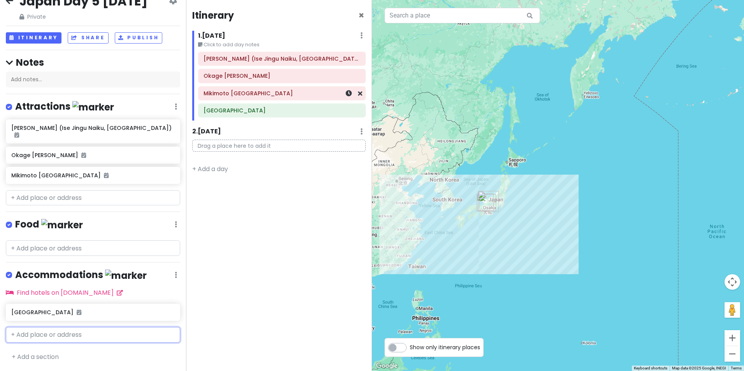
click at [305, 96] on h6 "Mikimoto [GEOGRAPHIC_DATA]" at bounding box center [281, 93] width 157 height 7
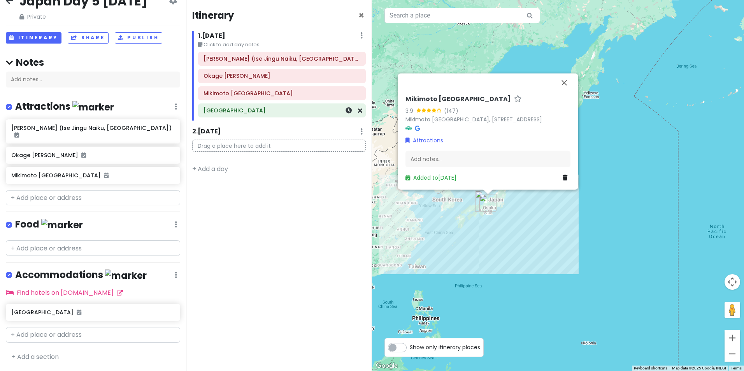
click at [291, 110] on h6 "[GEOGRAPHIC_DATA]" at bounding box center [281, 110] width 157 height 7
